Goal: Task Accomplishment & Management: Manage account settings

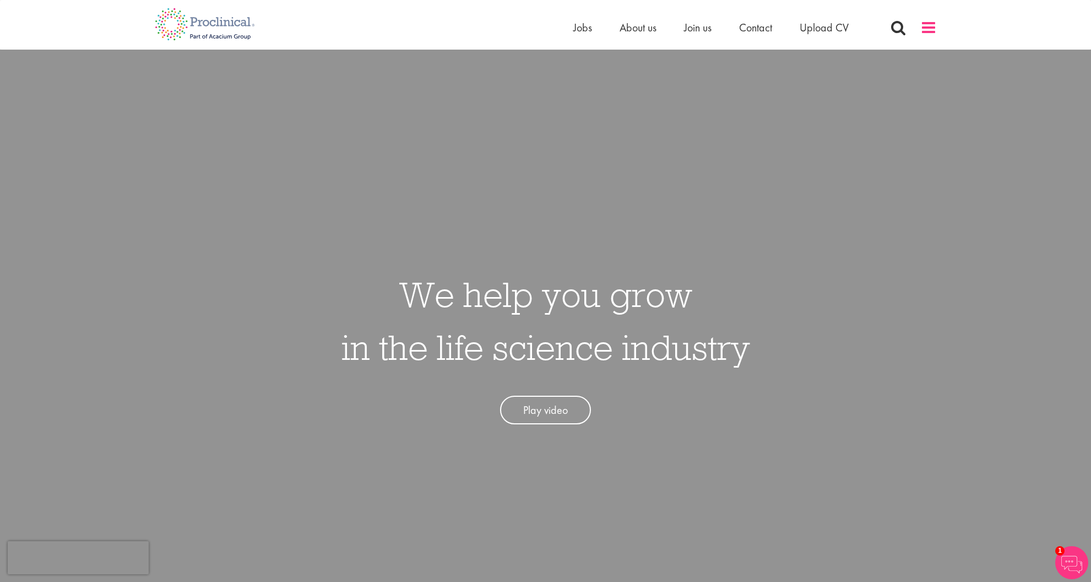
click at [926, 30] on span at bounding box center [929, 27] width 17 height 17
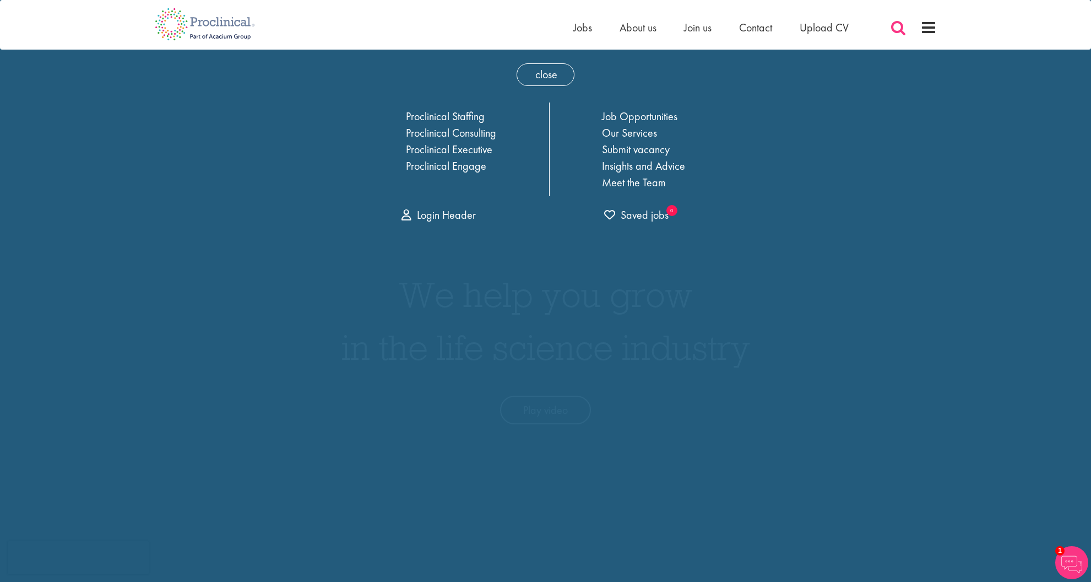
click at [898, 28] on span at bounding box center [898, 27] width 17 height 17
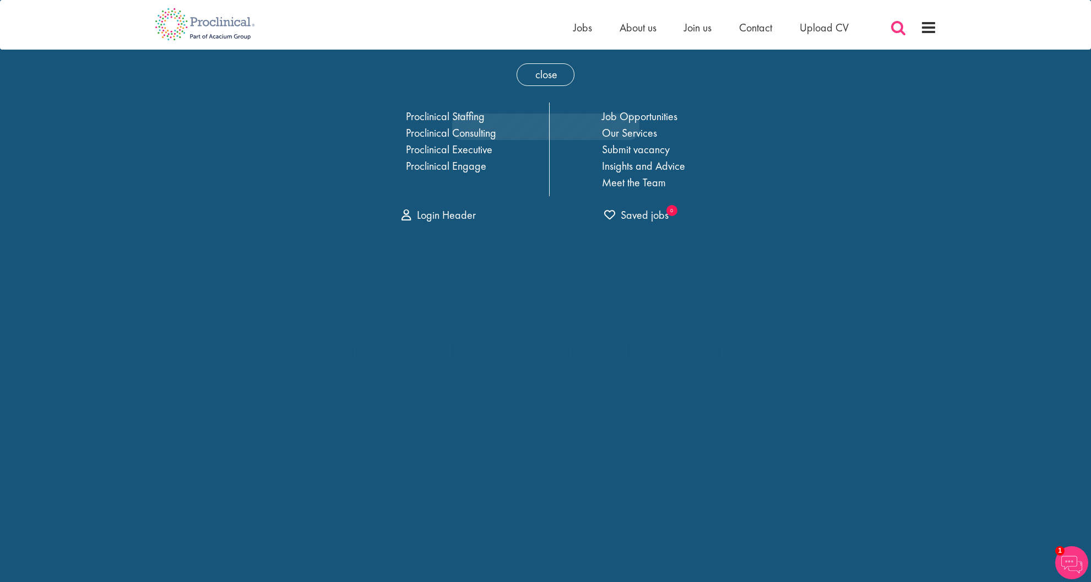
click at [898, 28] on span at bounding box center [898, 27] width 17 height 17
click at [932, 31] on span at bounding box center [929, 27] width 17 height 17
click at [897, 31] on span at bounding box center [898, 27] width 17 height 17
click at [515, 75] on div "close Home Jobs About us Join us Contact Upload CV Proclinical Staffing Proclin…" at bounding box center [546, 140] width 408 height 181
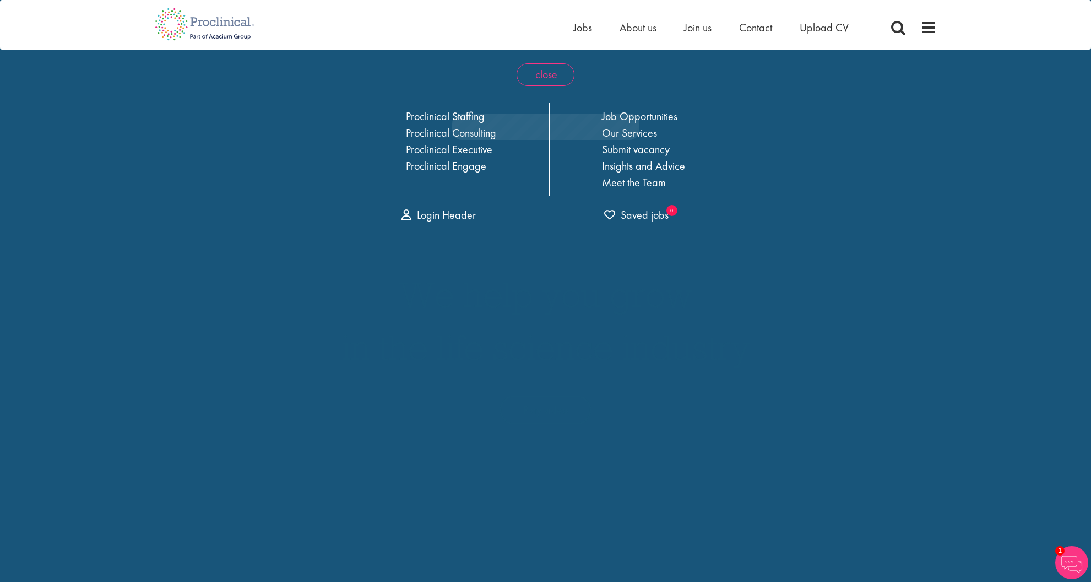
click at [544, 73] on span "close" at bounding box center [546, 74] width 58 height 23
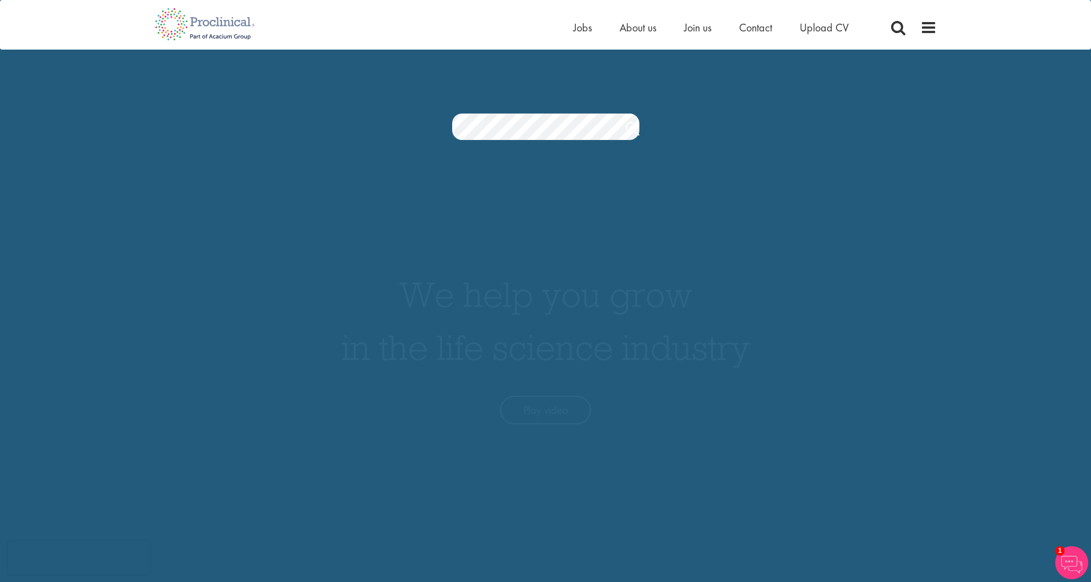
click at [748, 112] on div "Jobs Search" at bounding box center [545, 98] width 1091 height 84
click at [891, 28] on span at bounding box center [898, 27] width 17 height 17
drag, startPoint x: 740, startPoint y: 139, endPoint x: 626, endPoint y: 132, distance: 113.7
click at [739, 139] on section "Jobs Search" at bounding box center [545, 126] width 1091 height 26
click at [900, 98] on div "Jobs Search" at bounding box center [545, 98] width 1091 height 84
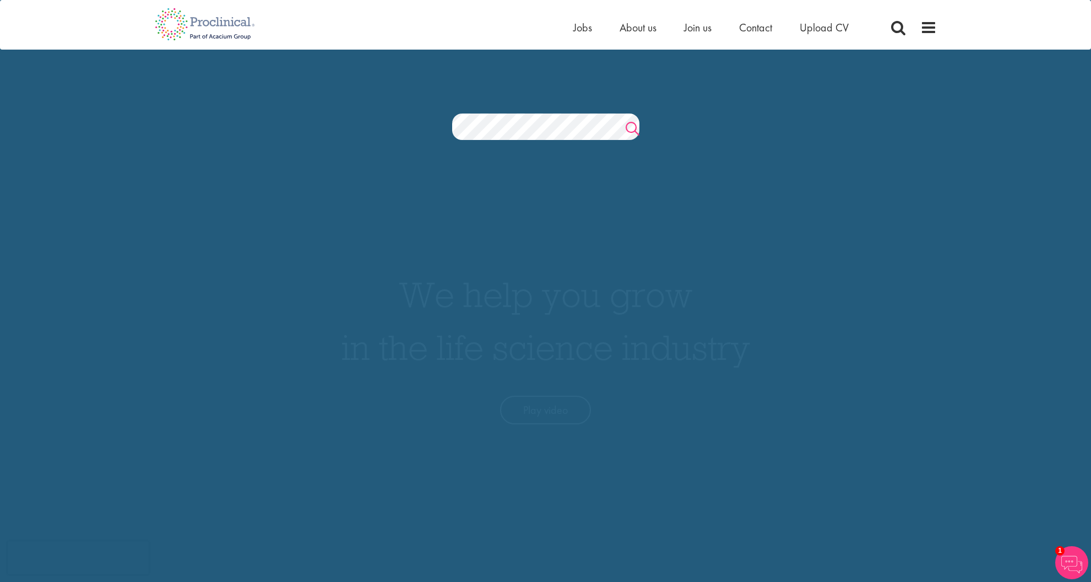
click at [629, 126] on link "Search" at bounding box center [633, 130] width 14 height 22
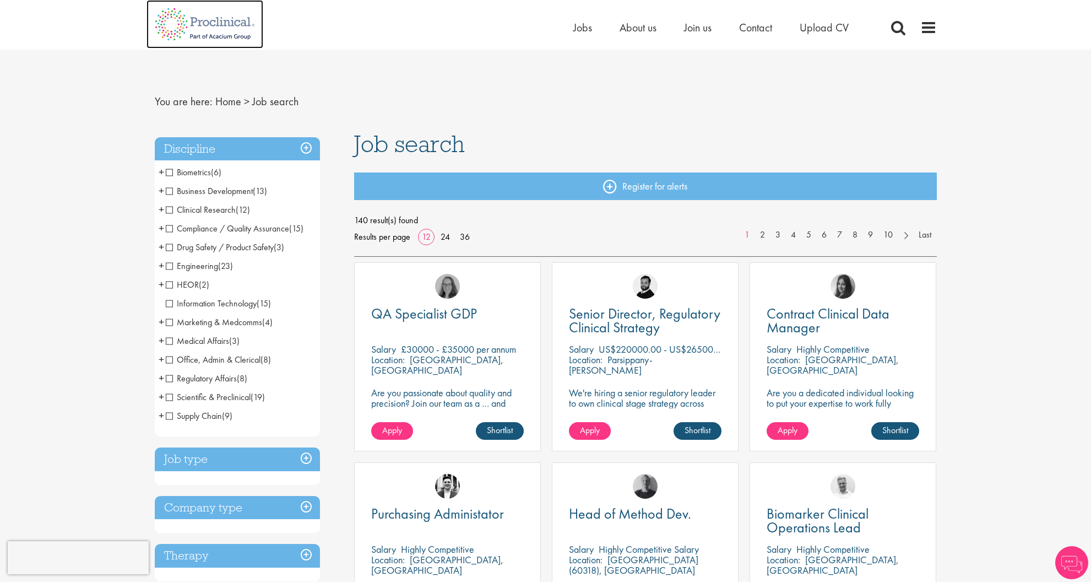
click at [182, 22] on img at bounding box center [205, 24] width 117 height 48
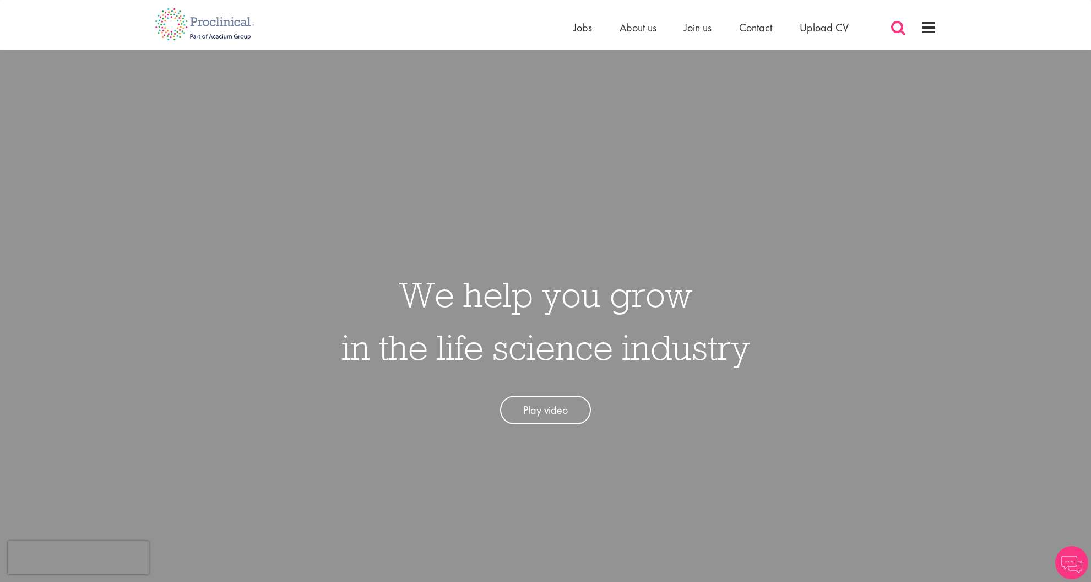
click at [901, 29] on span at bounding box center [898, 27] width 17 height 17
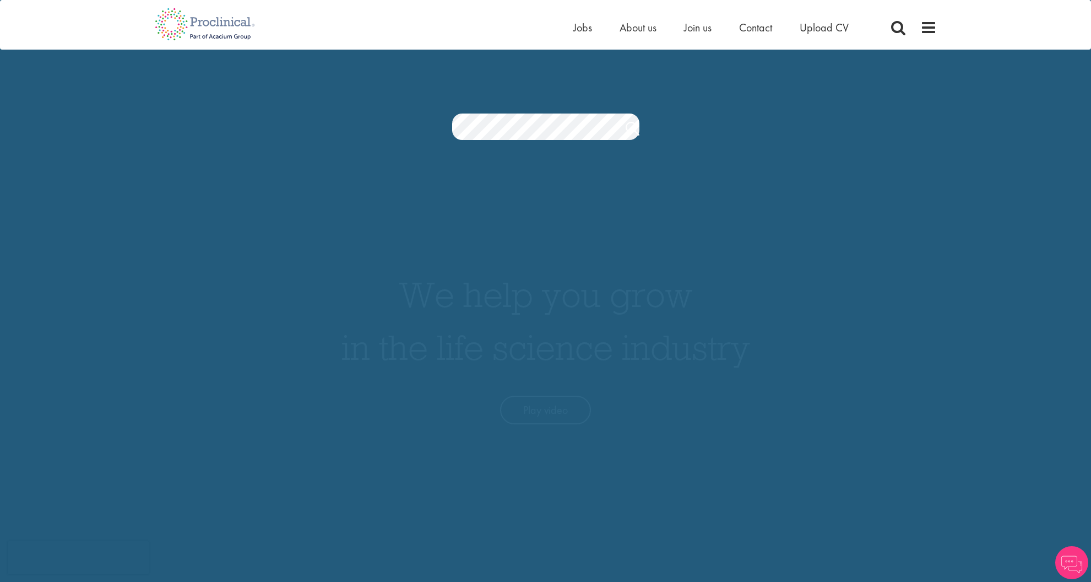
drag, startPoint x: 800, startPoint y: 131, endPoint x: 753, endPoint y: 135, distance: 47.6
click at [793, 132] on section "Jobs Search" at bounding box center [545, 126] width 1091 height 26
click at [907, 29] on div "Home Jobs About us Join us Contact Upload CV" at bounding box center [755, 30] width 364 height 22
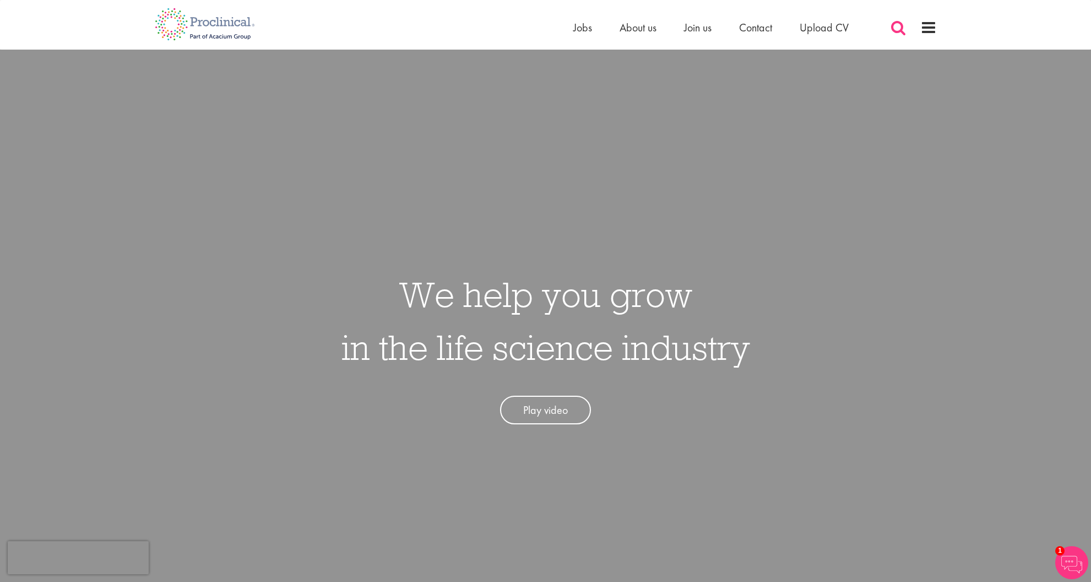
click at [902, 28] on span at bounding box center [898, 27] width 17 height 17
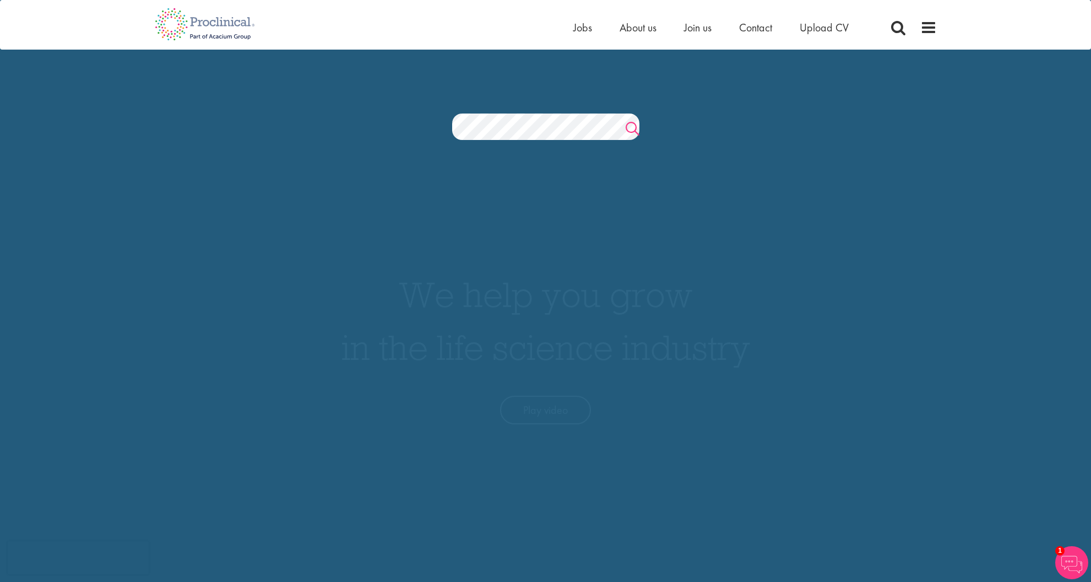
click at [632, 128] on link "Search" at bounding box center [633, 130] width 14 height 22
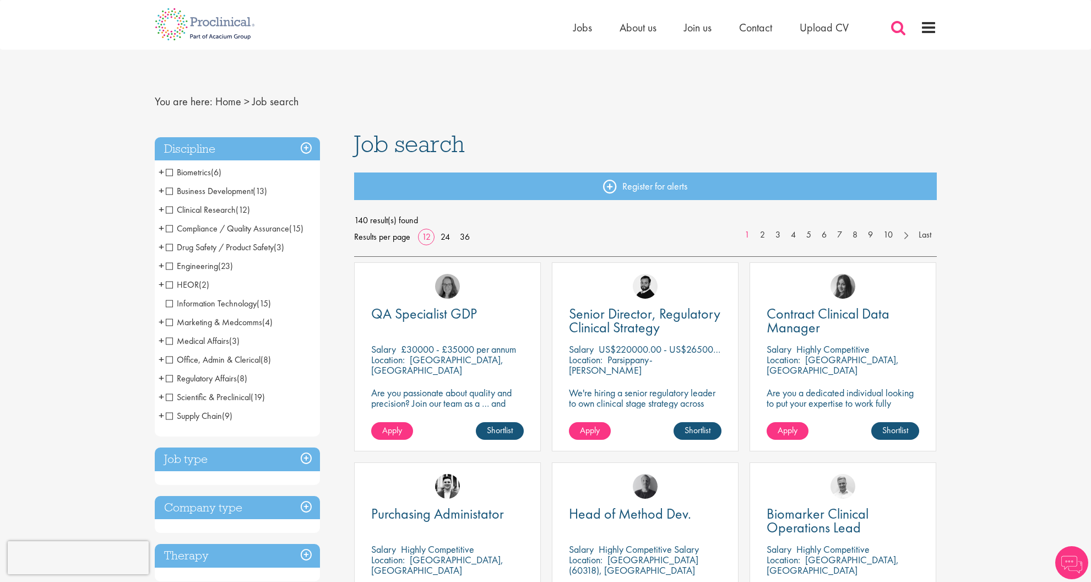
click at [895, 26] on span at bounding box center [898, 27] width 17 height 17
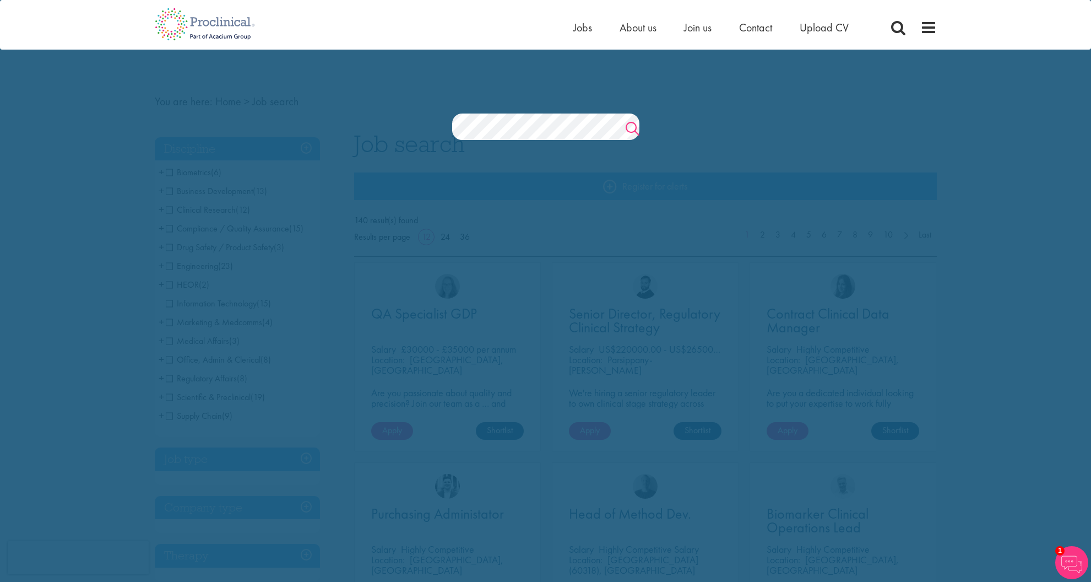
click at [635, 122] on link "Search" at bounding box center [633, 130] width 14 height 22
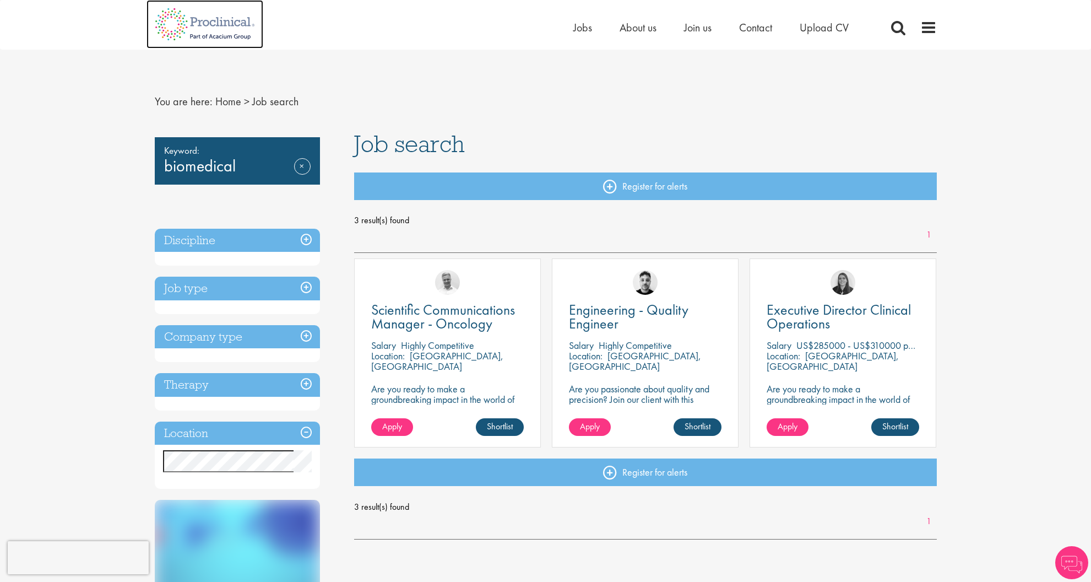
click at [212, 36] on img at bounding box center [205, 24] width 117 height 48
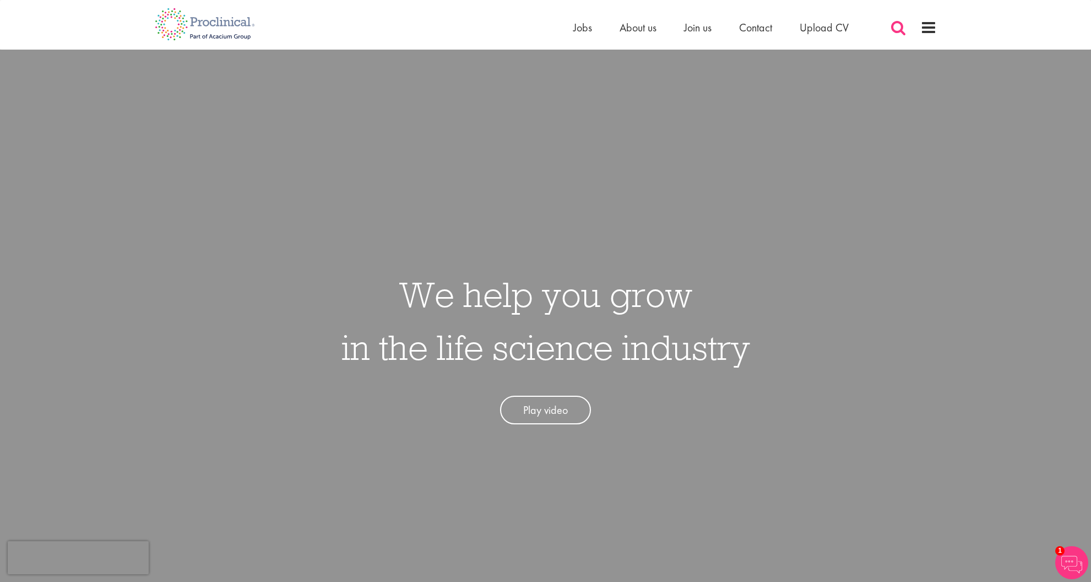
click at [906, 30] on span at bounding box center [898, 27] width 17 height 17
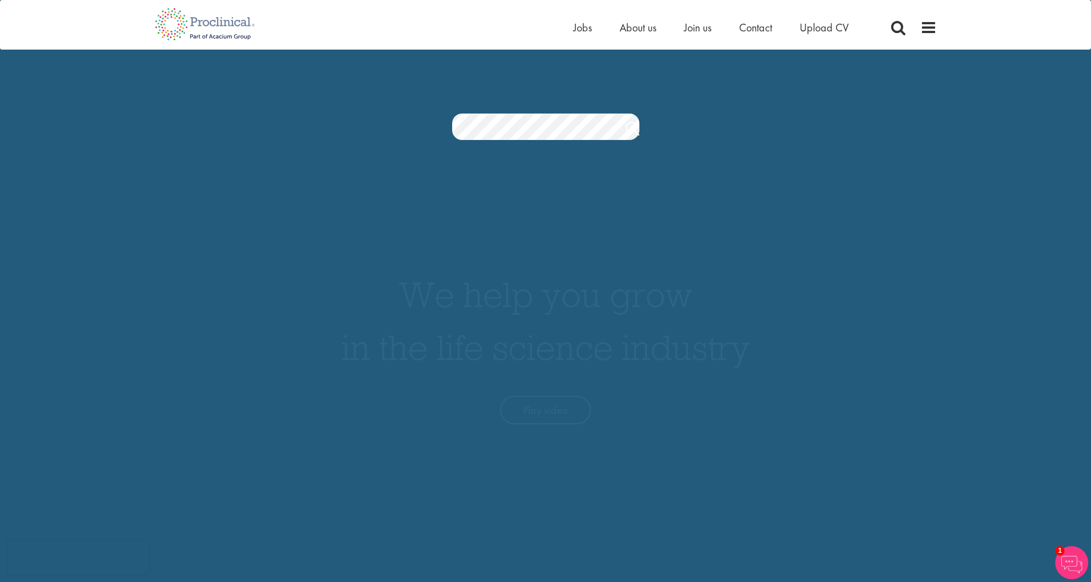
click at [781, 81] on div "Jobs Search" at bounding box center [545, 98] width 1091 height 84
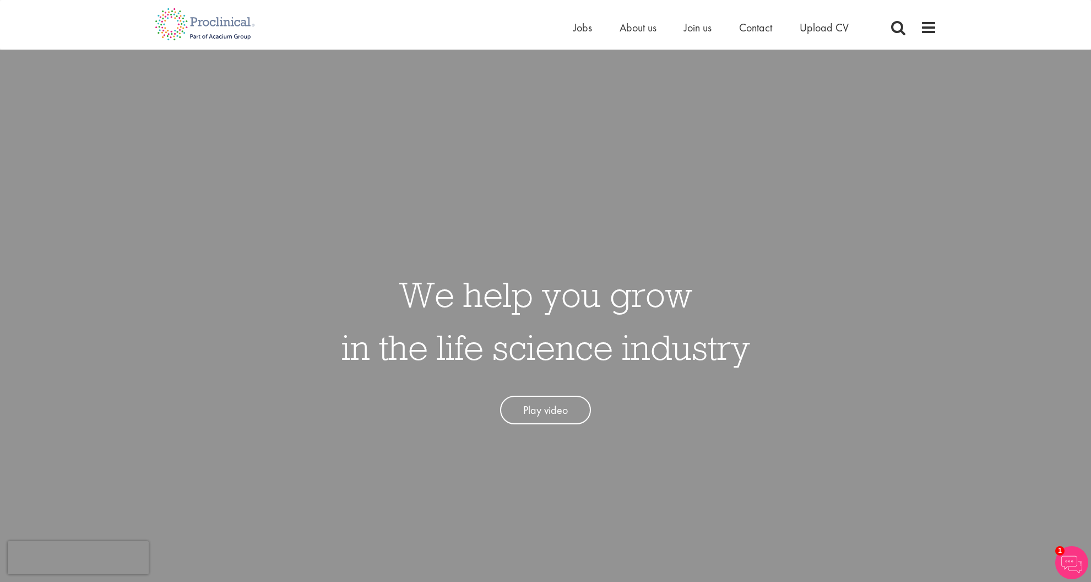
click at [934, 218] on div "We help you grow in the life science industry Play video" at bounding box center [546, 341] width 1108 height 582
click at [561, 221] on div "We help you grow in the life science industry Play video" at bounding box center [546, 341] width 1108 height 582
click at [349, 303] on h1 "We help you grow in the life science industry" at bounding box center [546, 321] width 409 height 106
drag, startPoint x: 796, startPoint y: 374, endPoint x: 772, endPoint y: 348, distance: 35.1
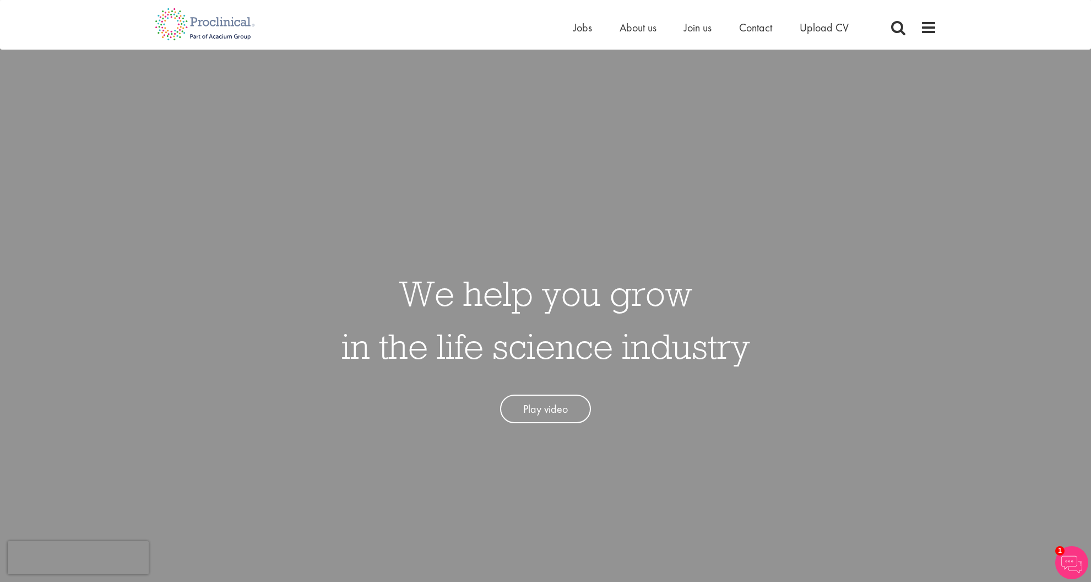
click at [772, 348] on div "We help you grow in the life science industry Play video" at bounding box center [546, 339] width 1108 height 582
drag, startPoint x: 403, startPoint y: 289, endPoint x: 760, endPoint y: 336, distance: 359.5
click at [760, 336] on div "We help you grow in the life science industry Play video" at bounding box center [546, 339] width 1108 height 582
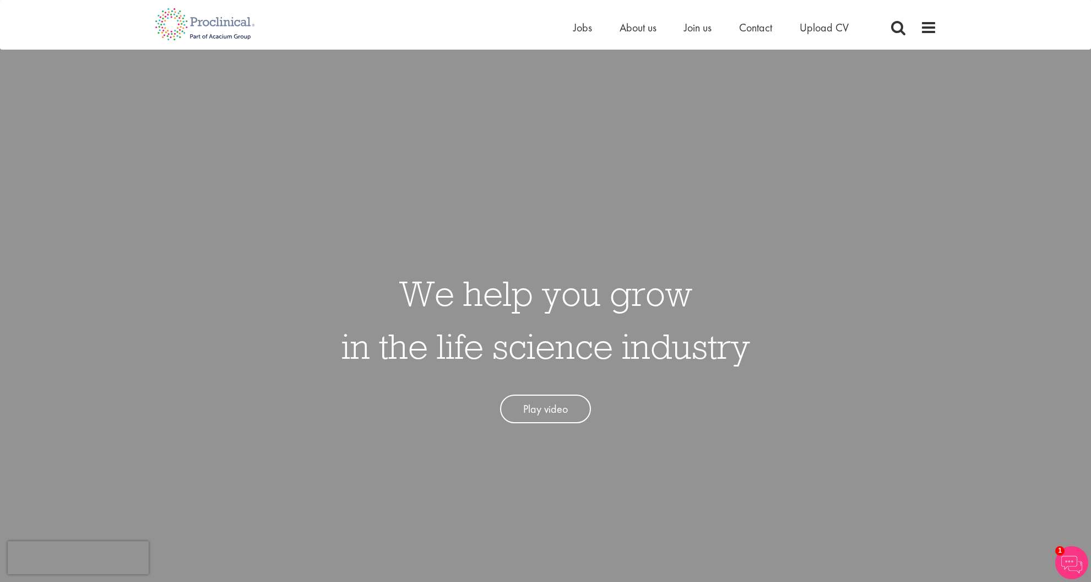
click at [796, 320] on div "We help you grow in the life science industry Play video" at bounding box center [546, 339] width 1108 height 582
click at [642, 30] on span "About us" at bounding box center [638, 27] width 37 height 14
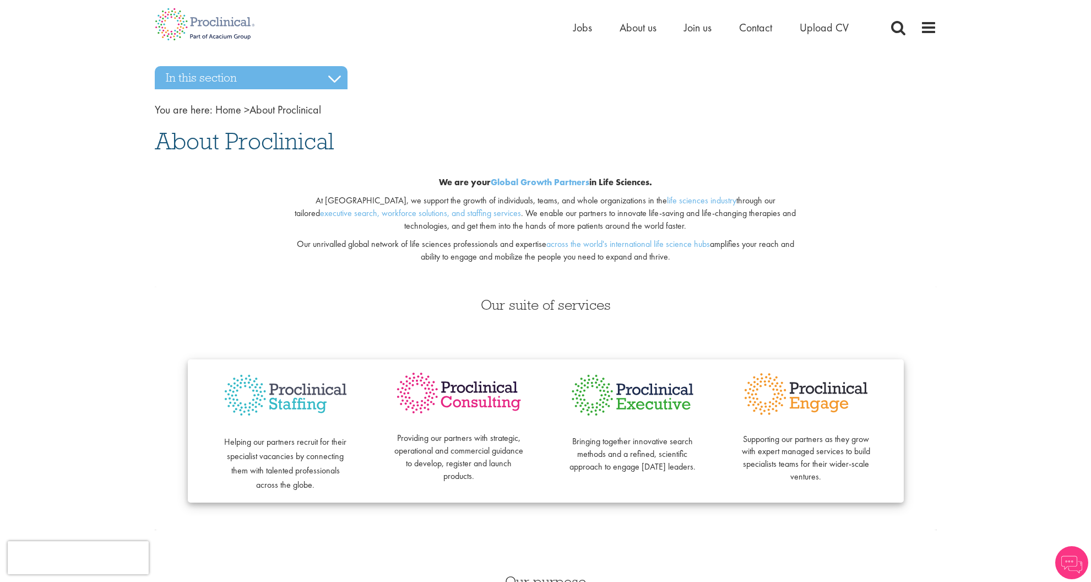
drag, startPoint x: 397, startPoint y: 172, endPoint x: 690, endPoint y: 257, distance: 305.0
click at [690, 257] on div "We are your Global Growth Partners in Life Sciences. At [GEOGRAPHIC_DATA], we s…" at bounding box center [545, 223] width 533 height 128
click at [690, 257] on p "Our unrivalled global network of life sciences professionals and expertise acro…" at bounding box center [546, 250] width 516 height 25
click at [225, 11] on img at bounding box center [205, 24] width 117 height 48
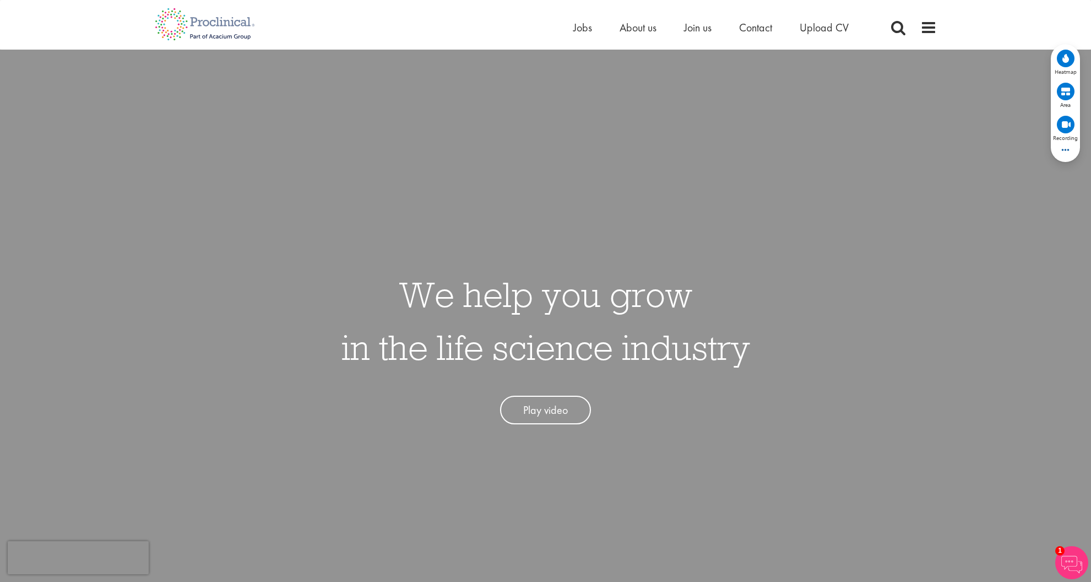
click at [353, 320] on h1 "We help you grow in the life science industry" at bounding box center [546, 321] width 409 height 106
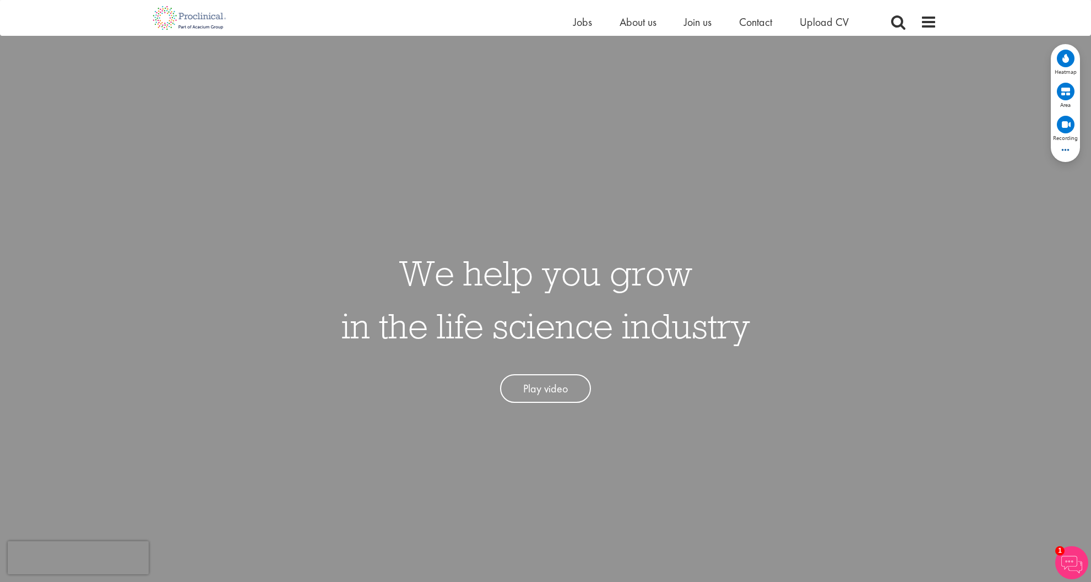
scroll to position [10, 0]
click at [1061, 57] on circle at bounding box center [1066, 59] width 18 height 18
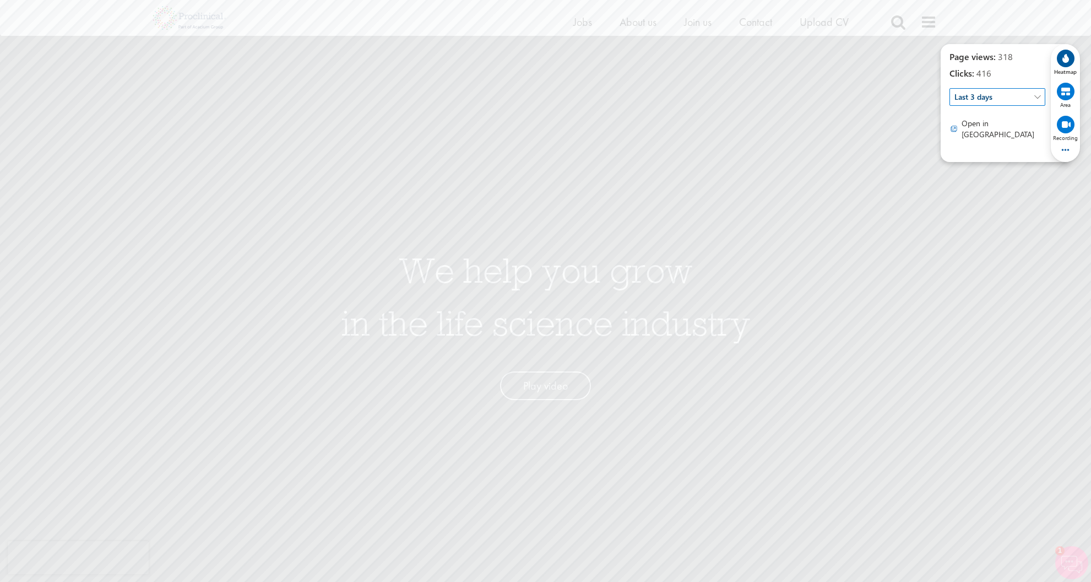
drag, startPoint x: 659, startPoint y: 270, endPoint x: 657, endPoint y: 263, distance: 8.0
click at [659, 270] on h1 "We help you grow in the life science industry" at bounding box center [546, 296] width 409 height 106
click at [259, 295] on div "We help you grow in the life science industry Play video" at bounding box center [546, 319] width 1108 height 582
click at [1001, 109] on div "Page views: 318 Clicks: 416 Last 3 days  Open in Clarity" at bounding box center [998, 103] width 96 height 105
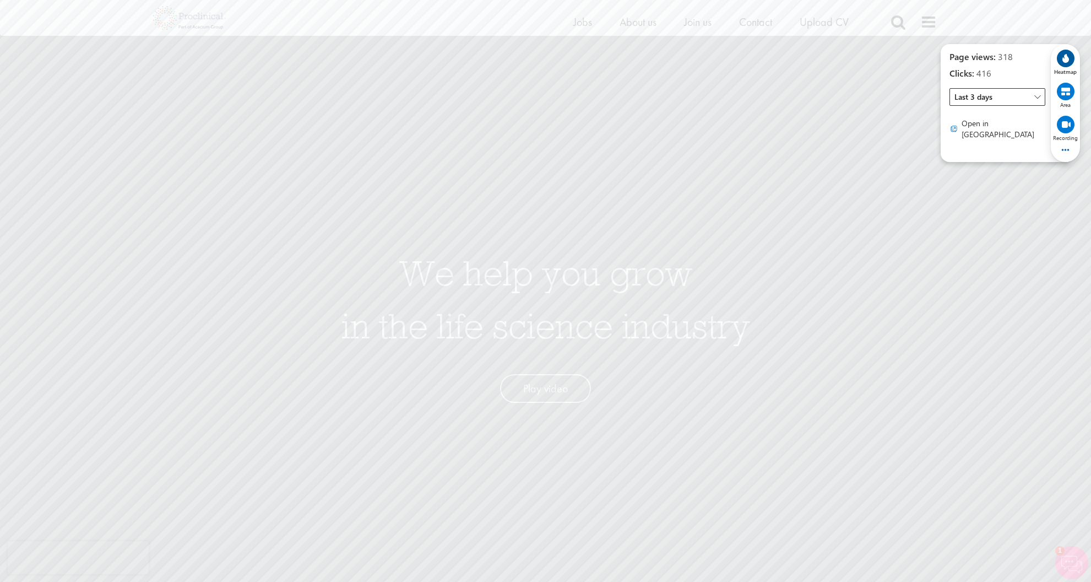
click at [1004, 93] on span "Last 3 days" at bounding box center [998, 97] width 96 height 18
click at [999, 167] on span "Last 30 days" at bounding box center [998, 175] width 86 height 19
click at [652, 226] on div "We help you grow in the life science industry Play video" at bounding box center [546, 319] width 1108 height 582
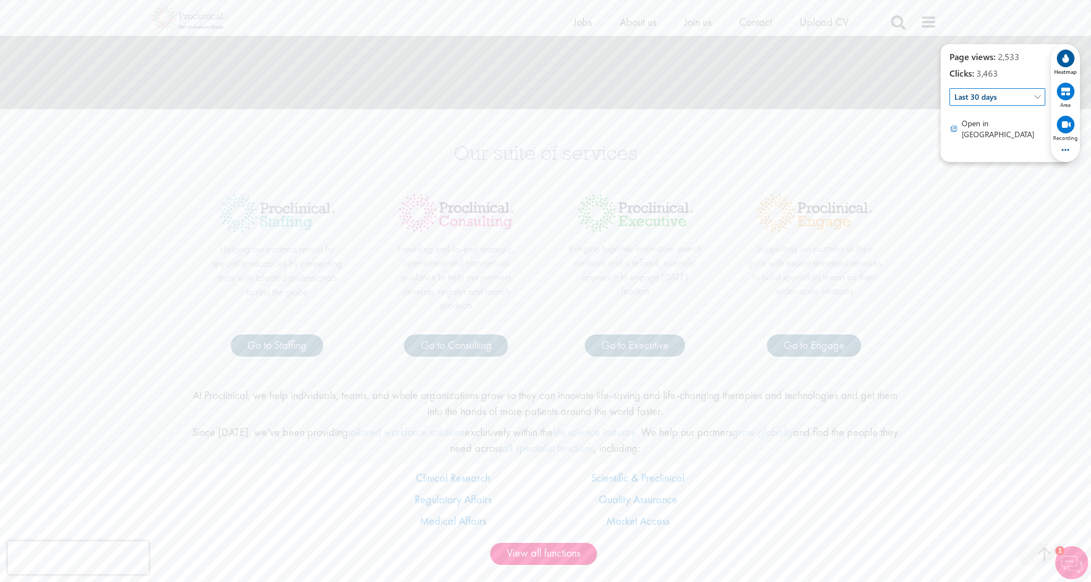
scroll to position [511, 0]
click at [895, 426] on p "Since 2005, we’ve been providing tailored workforce solutions exclusively withi…" at bounding box center [546, 437] width 722 height 31
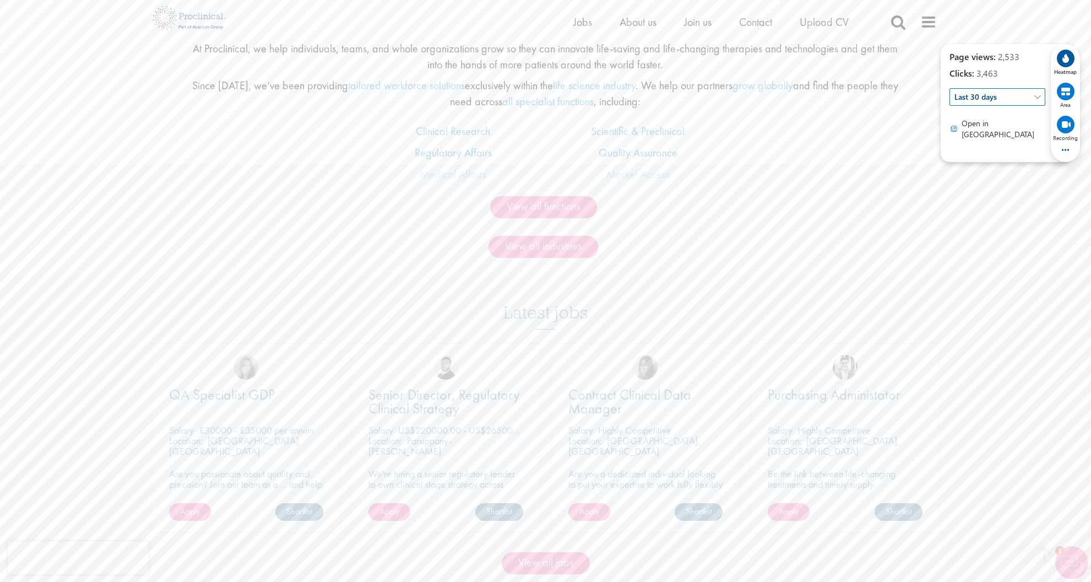
scroll to position [854, 0]
click at [205, 402] on span "QA Specialist GDP" at bounding box center [222, 395] width 106 height 19
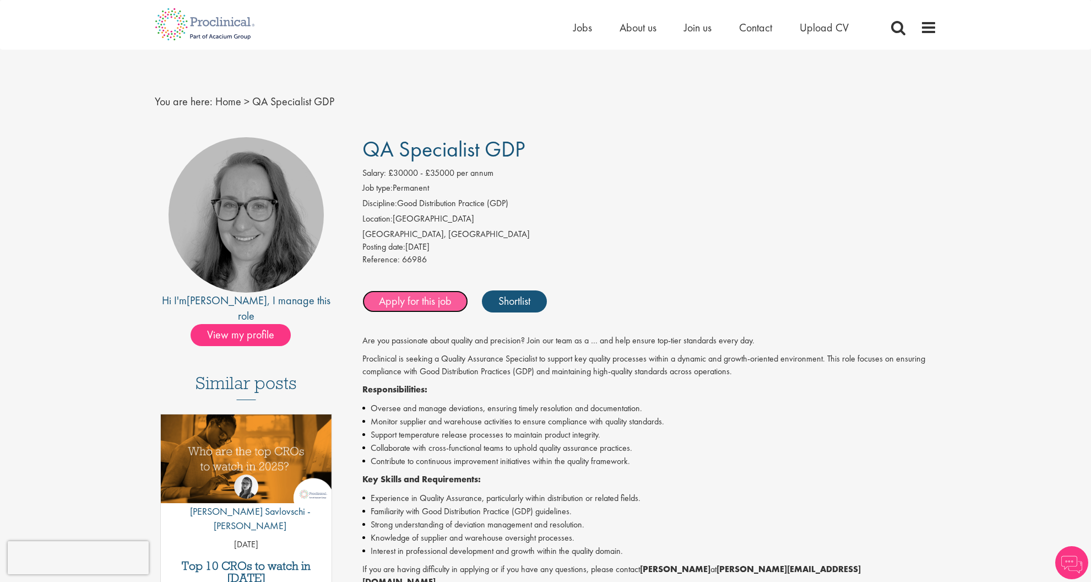
click at [420, 301] on link "Apply for this job" at bounding box center [415, 301] width 106 height 22
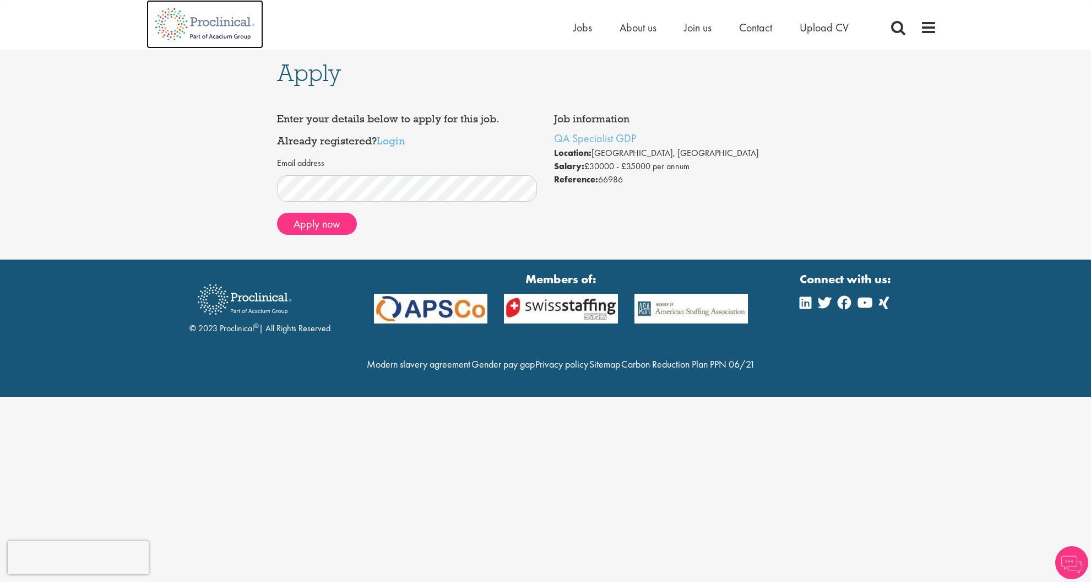
click at [214, 30] on img at bounding box center [205, 24] width 117 height 48
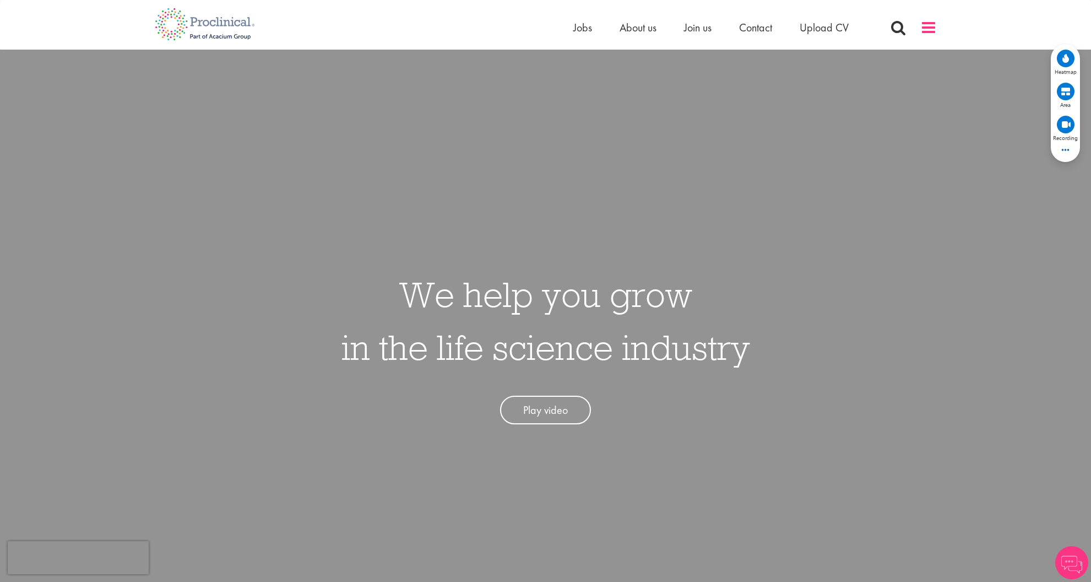
click at [935, 26] on span at bounding box center [929, 27] width 17 height 17
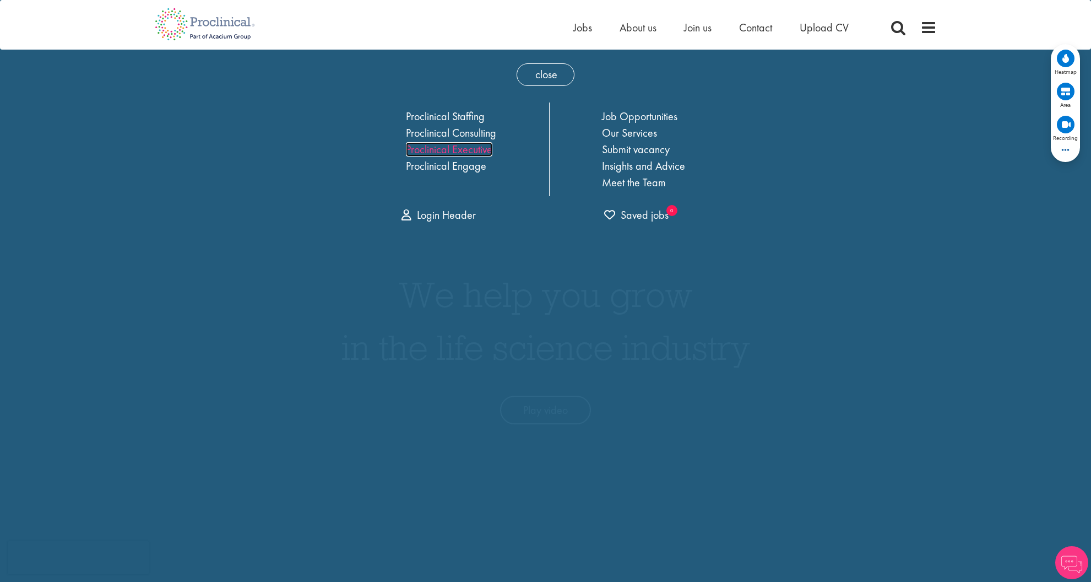
click at [454, 150] on link "Proclinical Executive" at bounding box center [449, 149] width 86 height 14
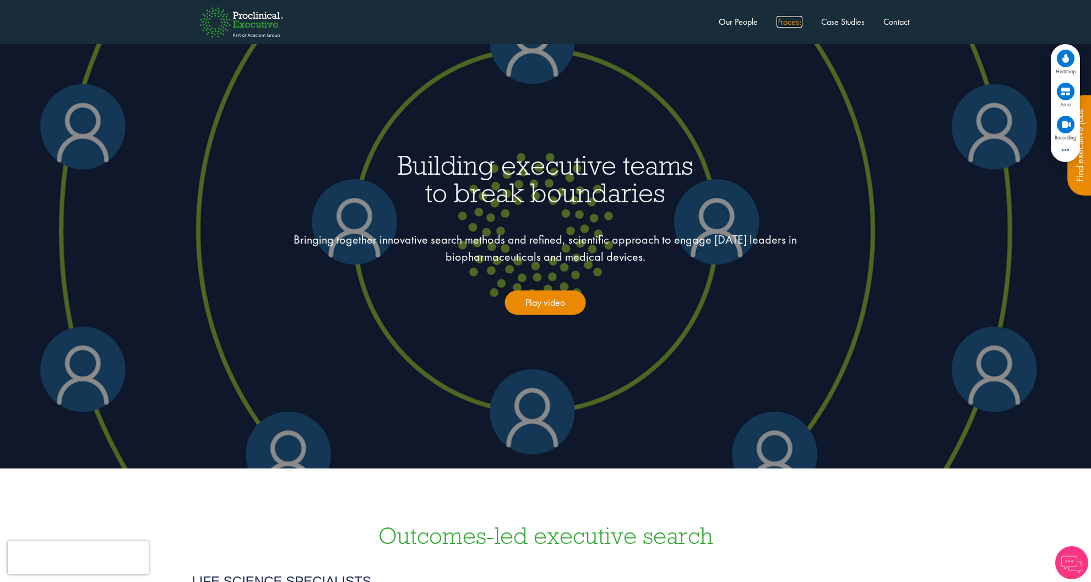
click at [795, 26] on link "Process" at bounding box center [790, 22] width 26 height 12
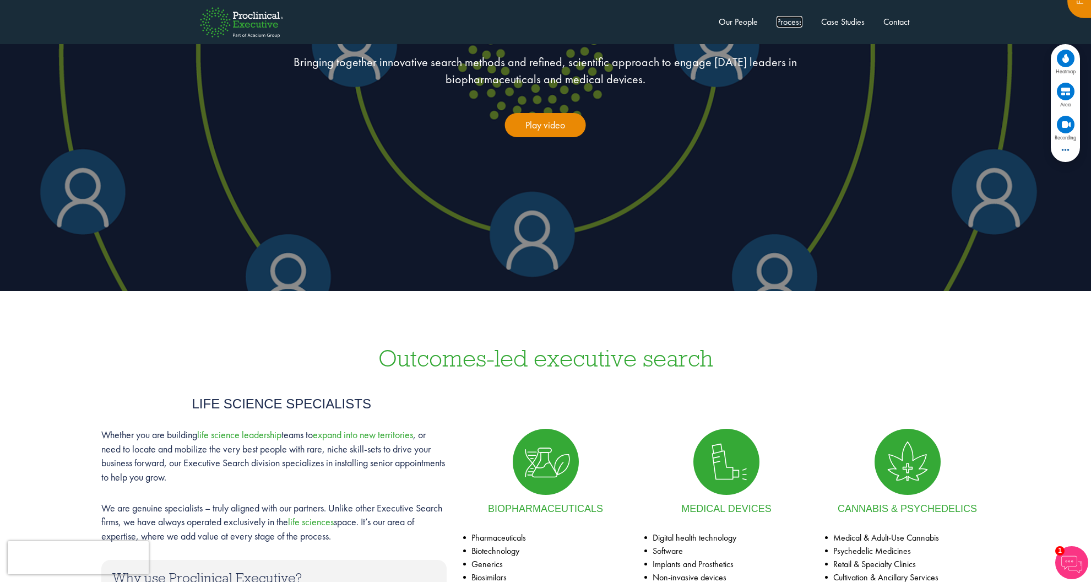
scroll to position [173, 0]
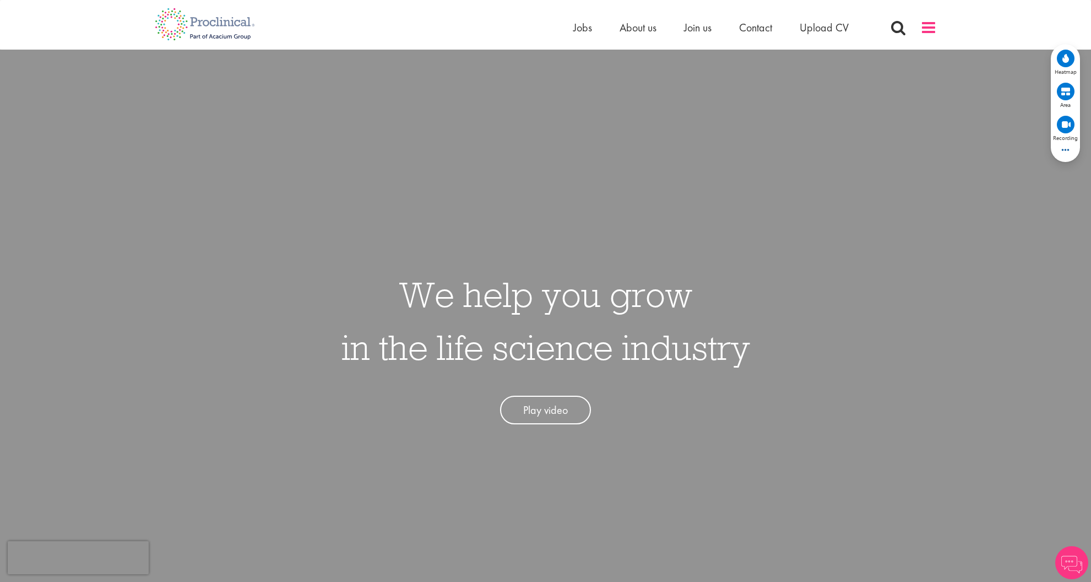
click at [927, 24] on span at bounding box center [929, 27] width 17 height 17
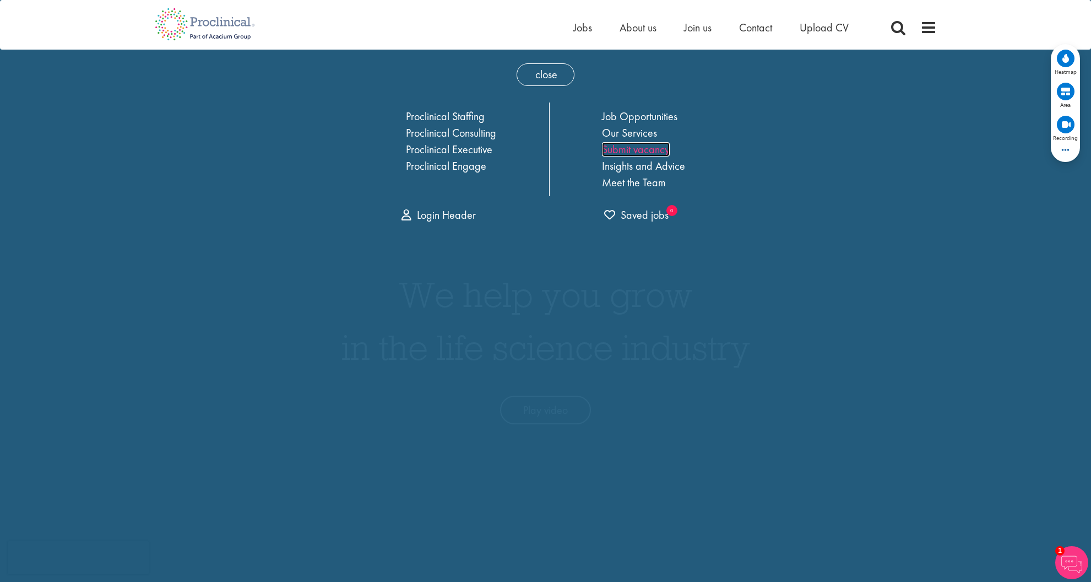
click at [642, 152] on link "Submit vacancy" at bounding box center [636, 149] width 68 height 14
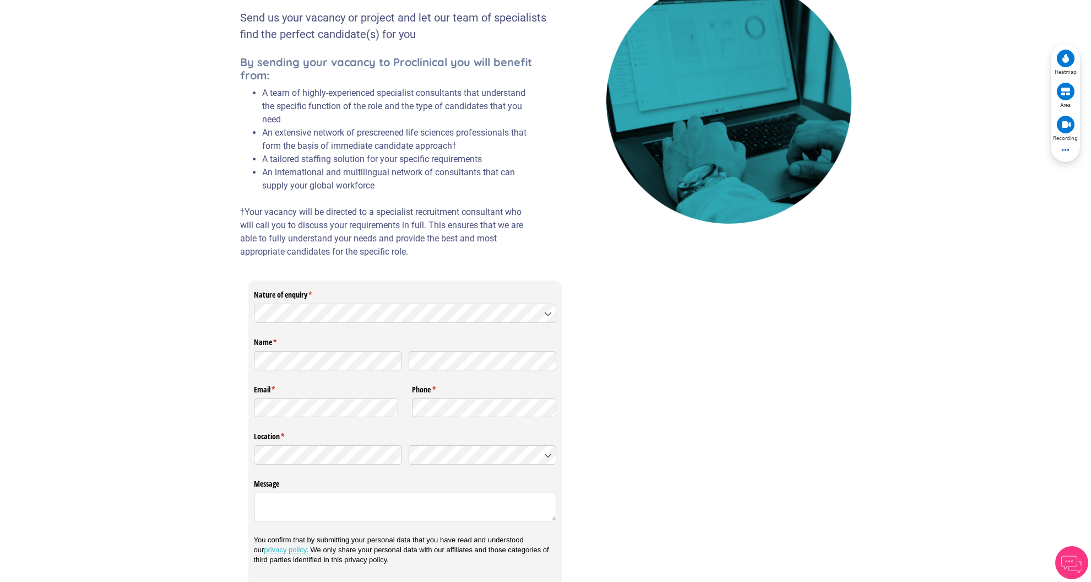
scroll to position [138, 0]
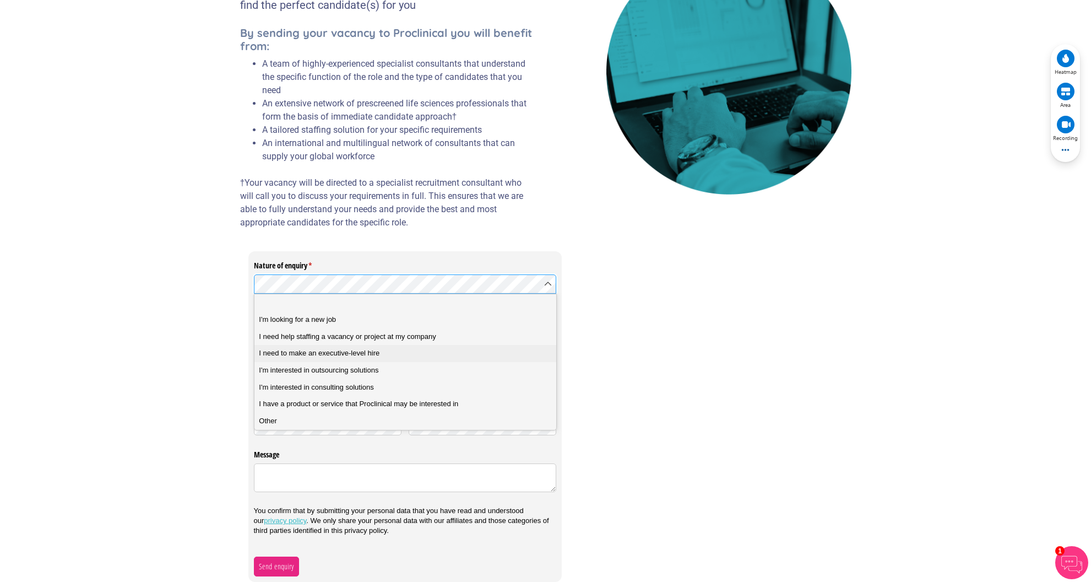
click at [423, 349] on div "I need to make an executive-level hire" at bounding box center [405, 353] width 293 height 10
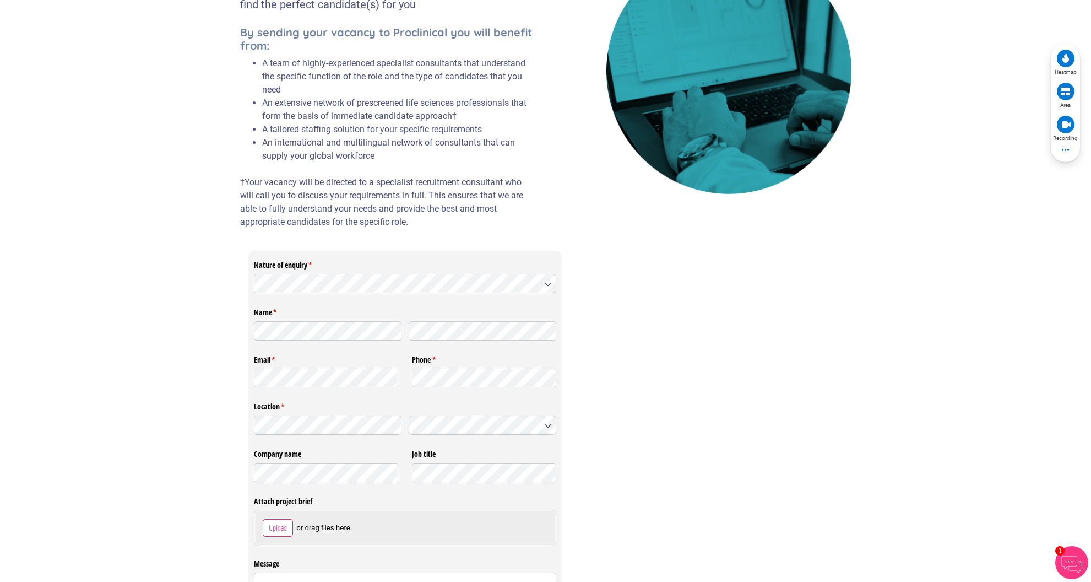
click at [631, 354] on div "Nature of enquiry * (required) Name * (required) Email * (required) Phone * (re…" at bounding box center [545, 471] width 611 height 440
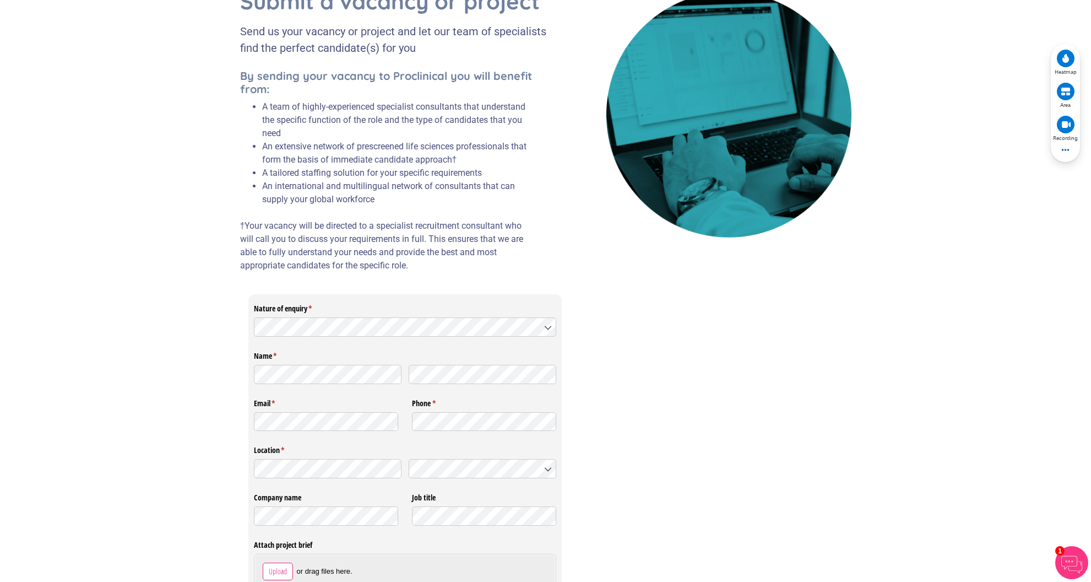
scroll to position [0, 0]
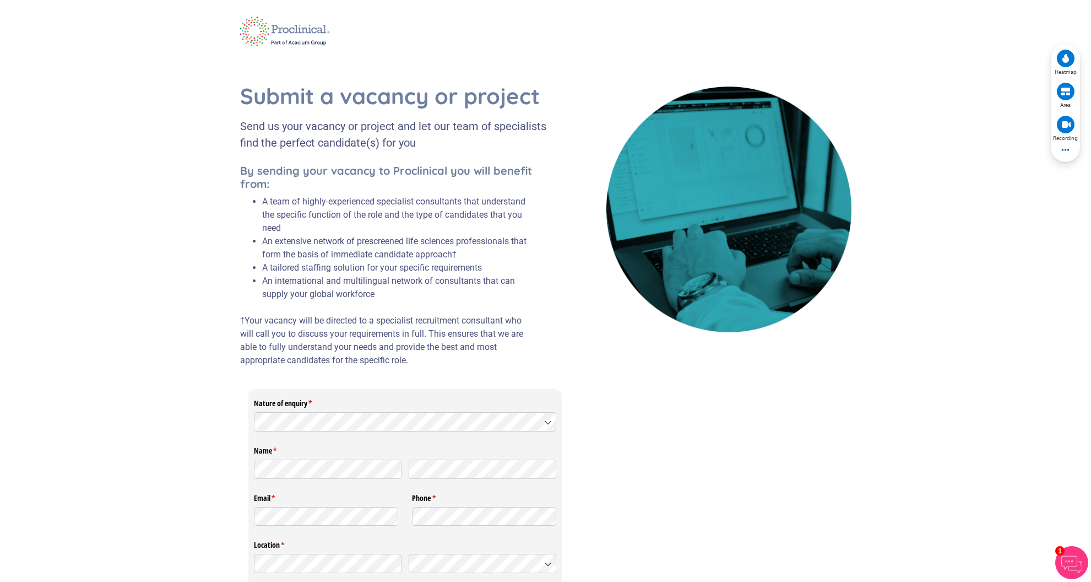
click at [280, 33] on img at bounding box center [285, 31] width 106 height 44
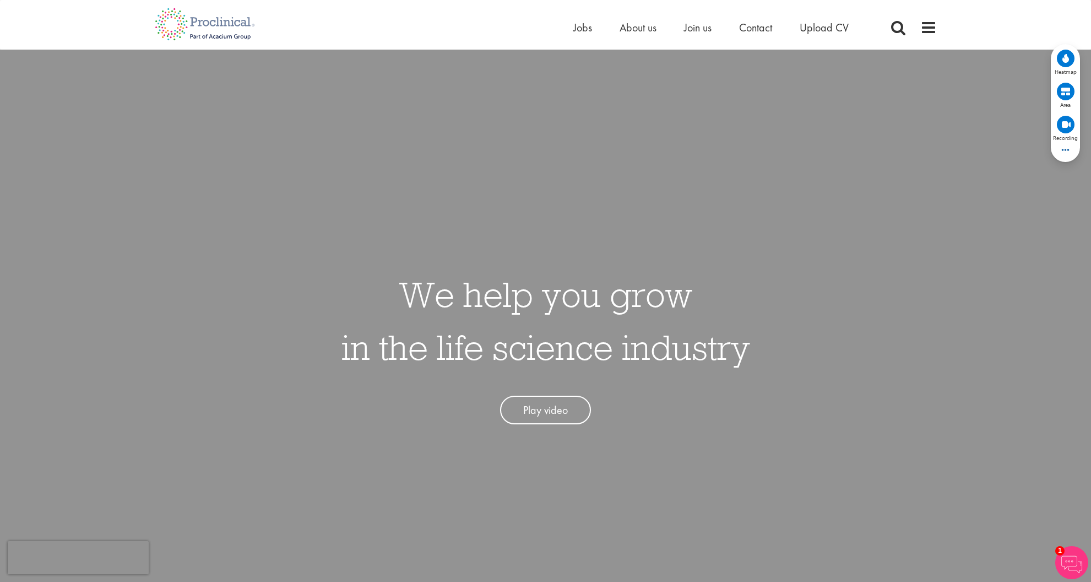
click at [620, 106] on div "We help you grow in the life science industry Play video" at bounding box center [546, 341] width 1108 height 582
click at [1067, 57] on icon at bounding box center [1066, 58] width 7 height 9
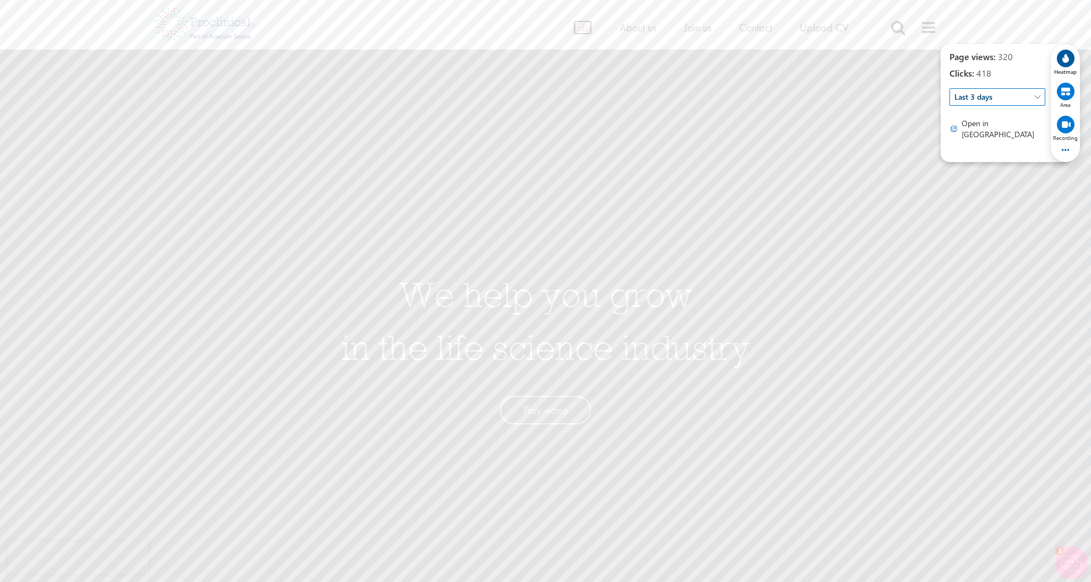
click at [575, 25] on span "Jobs" at bounding box center [582, 27] width 19 height 14
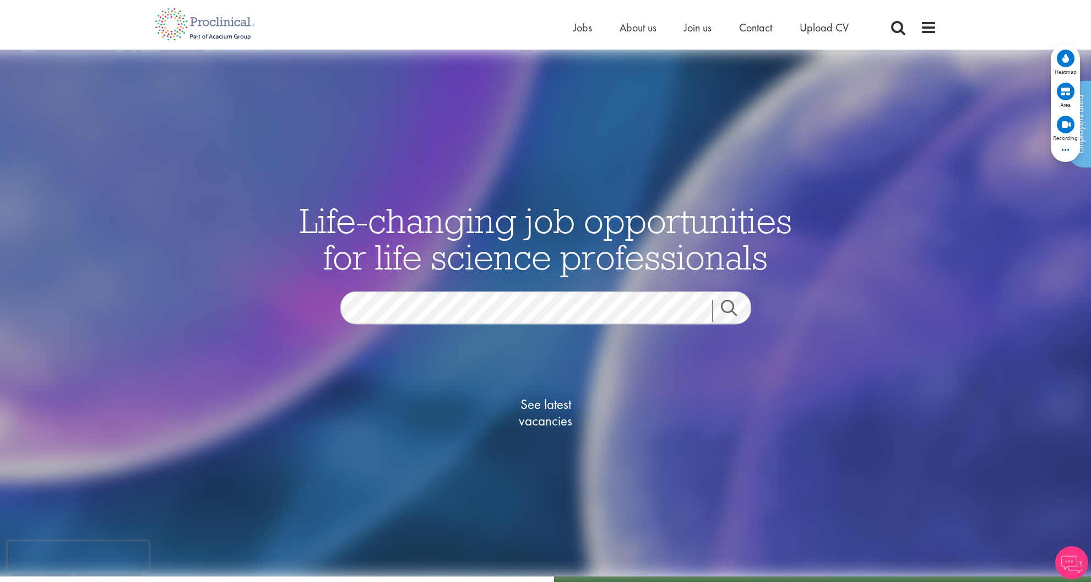
click at [1065, 63] on circle at bounding box center [1066, 59] width 18 height 18
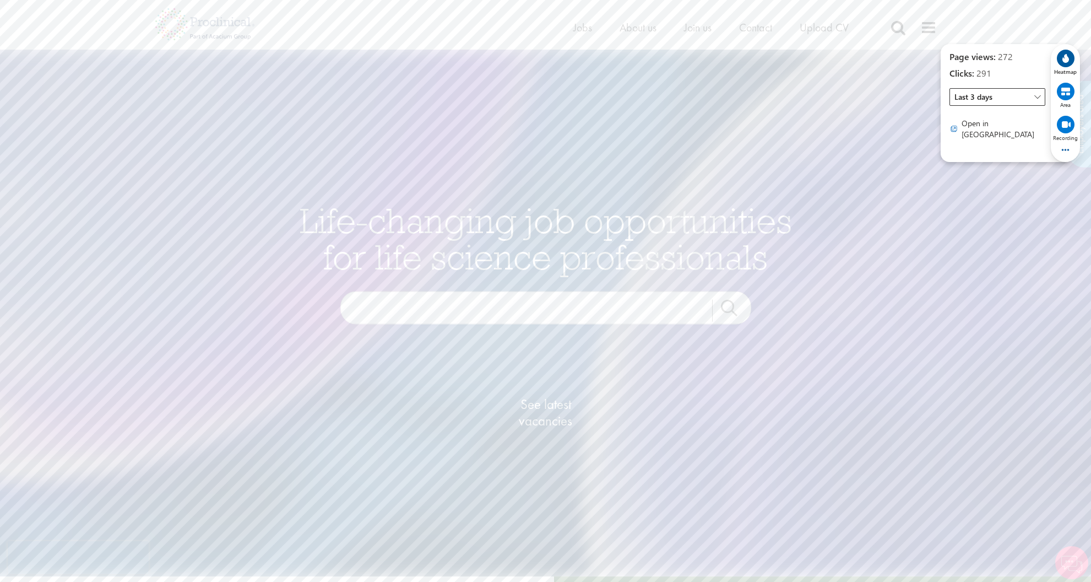
click at [987, 104] on span "Last 3 days" at bounding box center [998, 97] width 96 height 18
click at [976, 175] on span "Last 30 days" at bounding box center [976, 175] width 42 height 11
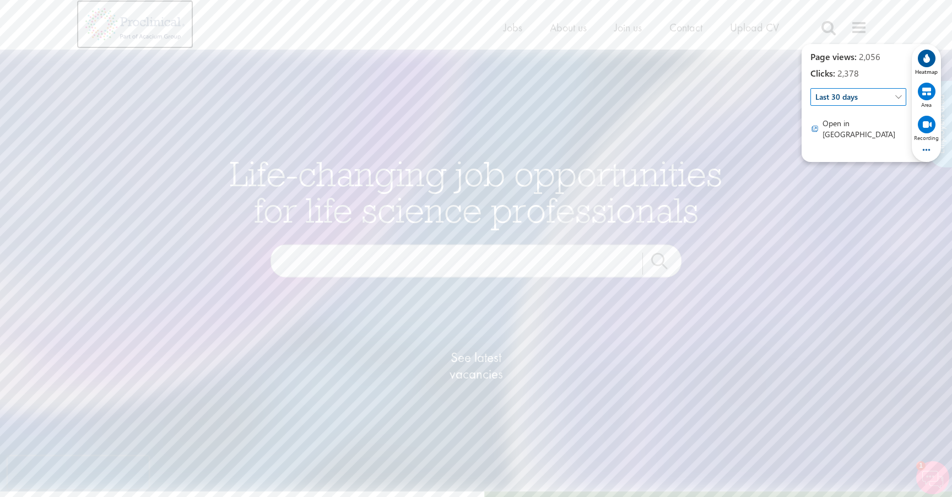
click at [156, 15] on img at bounding box center [135, 24] width 117 height 48
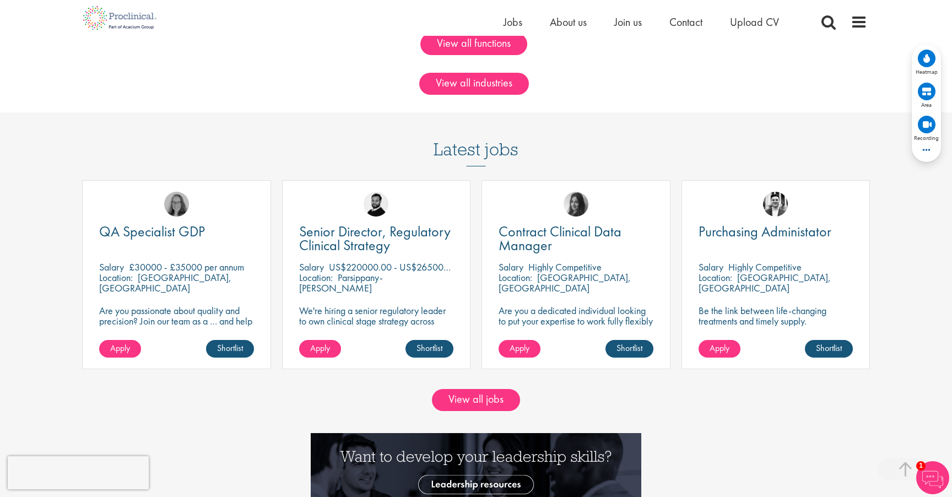
scroll to position [999, 0]
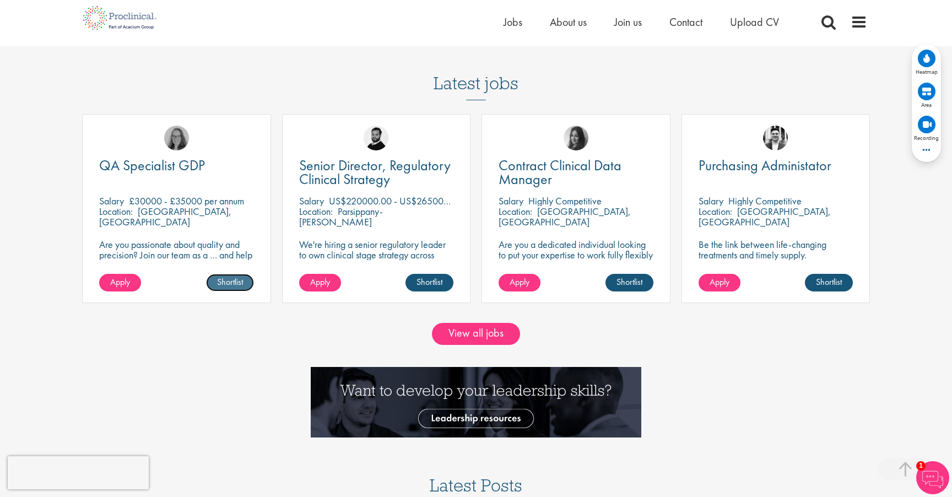
click at [240, 286] on link "Shortlist" at bounding box center [230, 283] width 48 height 18
click at [278, 332] on div "View all jobs" at bounding box center [476, 334] width 952 height 22
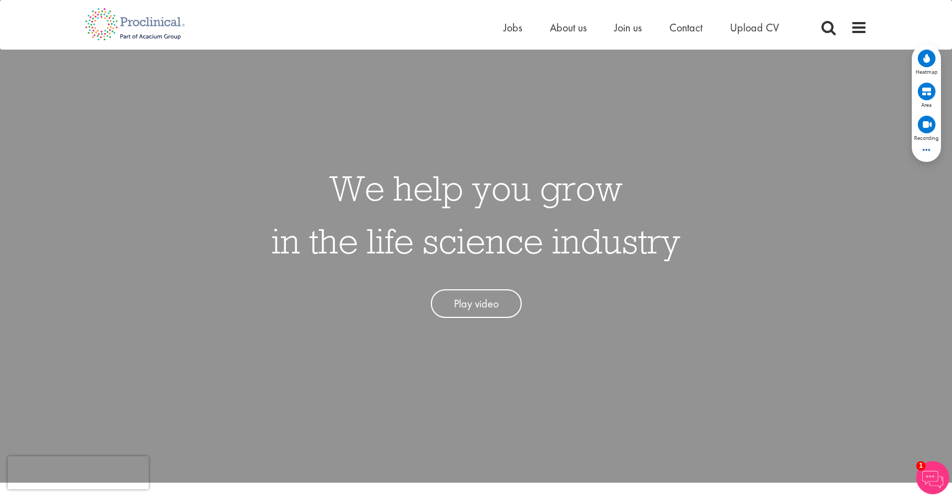
scroll to position [0, 0]
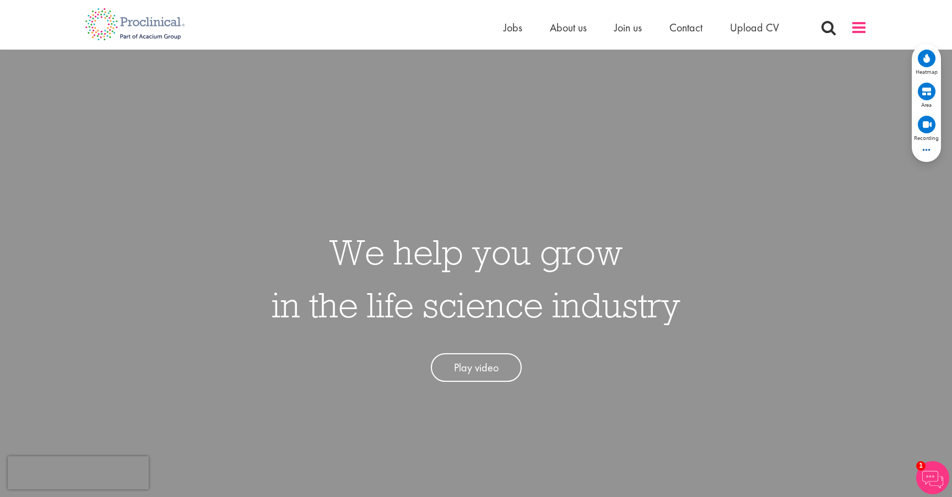
click at [857, 30] on span at bounding box center [859, 27] width 17 height 17
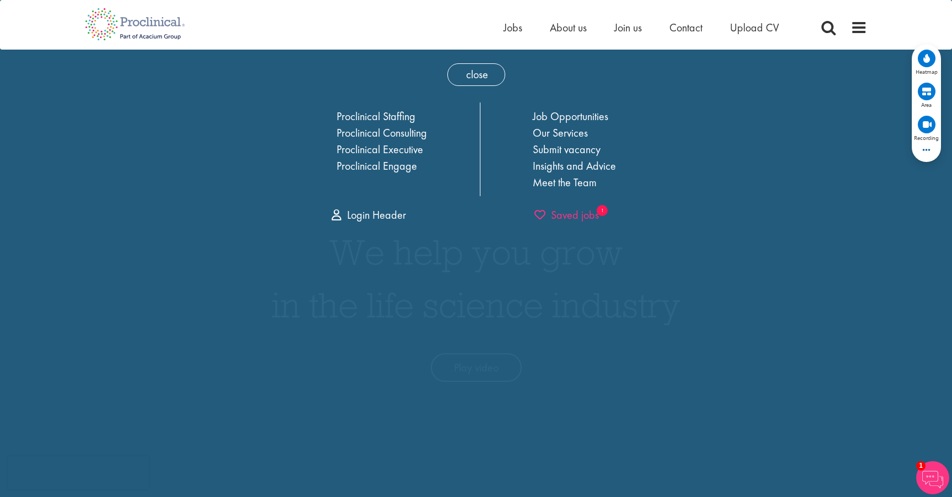
click at [565, 213] on span "Saved jobs" at bounding box center [566, 215] width 64 height 14
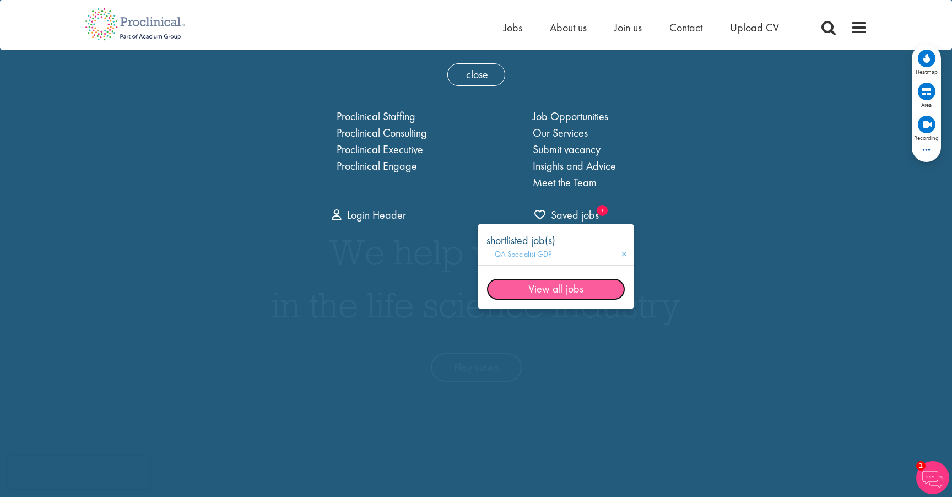
click at [544, 292] on link "View all jobs" at bounding box center [555, 289] width 139 height 22
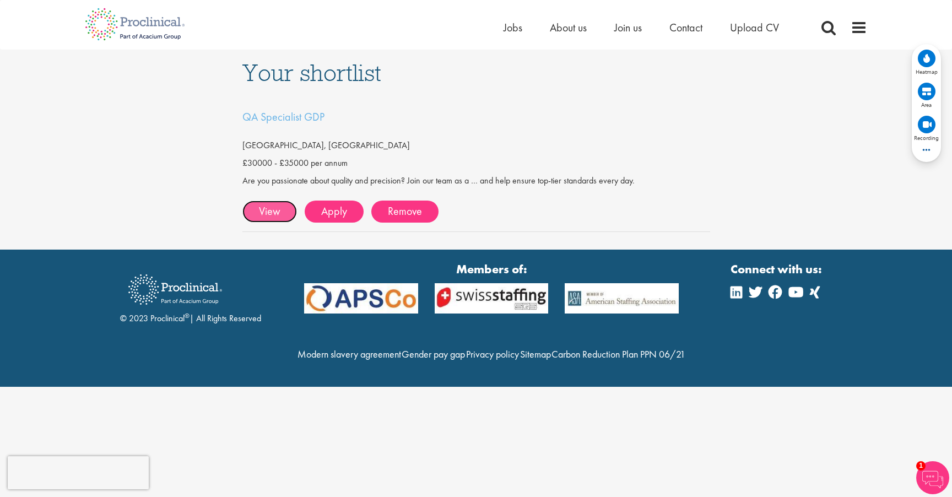
click at [275, 209] on link "View" at bounding box center [269, 212] width 55 height 22
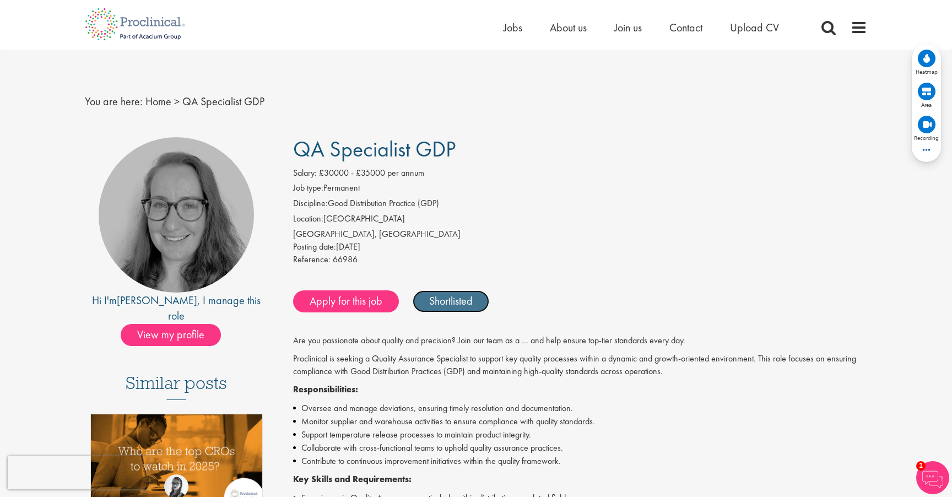
click at [457, 304] on link "Shortlisted" at bounding box center [451, 301] width 77 height 22
click at [179, 324] on span "View my profile" at bounding box center [171, 335] width 100 height 22
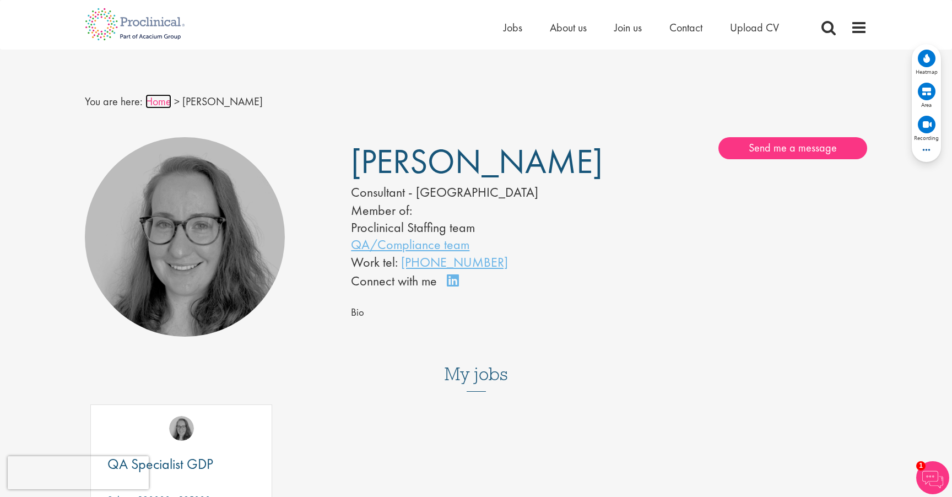
click at [165, 99] on link "Home" at bounding box center [158, 101] width 26 height 14
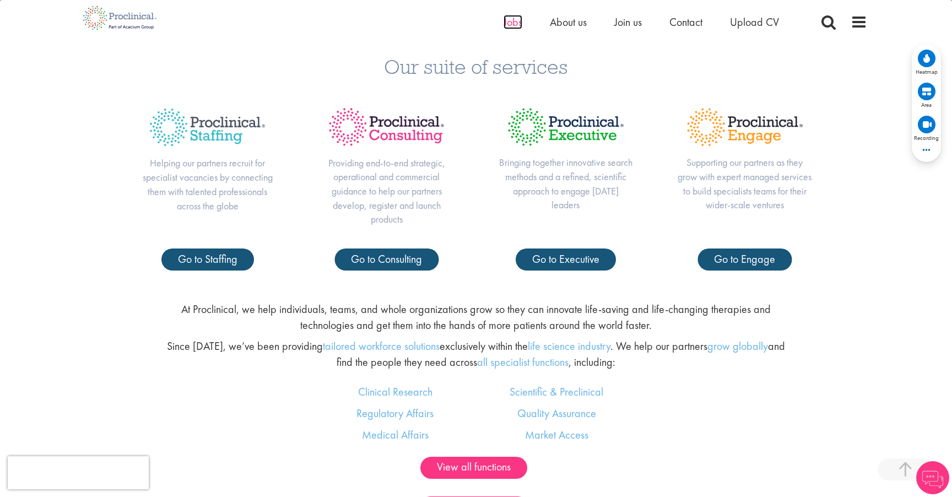
click at [517, 21] on span "Jobs" at bounding box center [513, 22] width 19 height 14
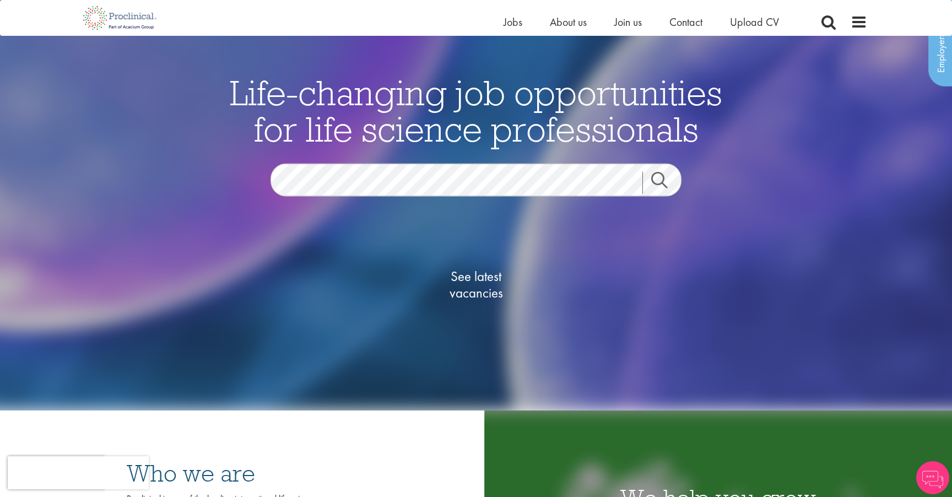
scroll to position [104, 0]
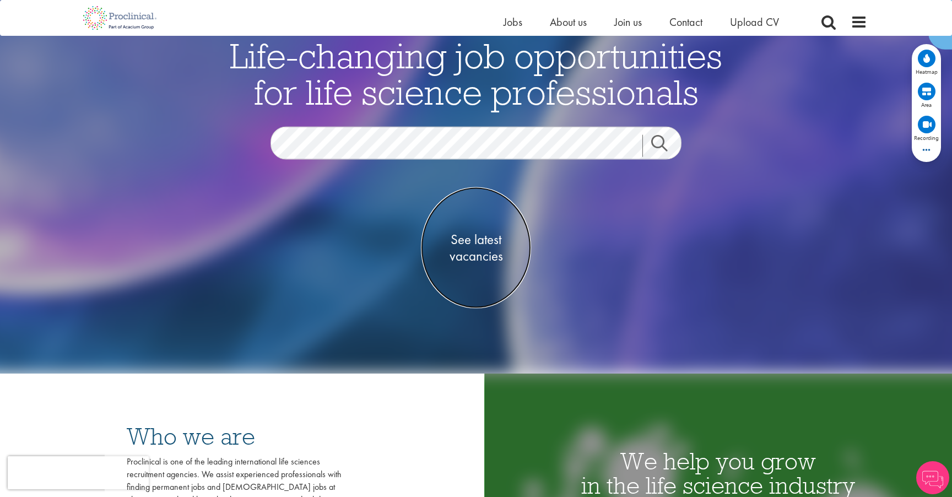
click at [476, 256] on span "See latest vacancies" at bounding box center [476, 247] width 110 height 33
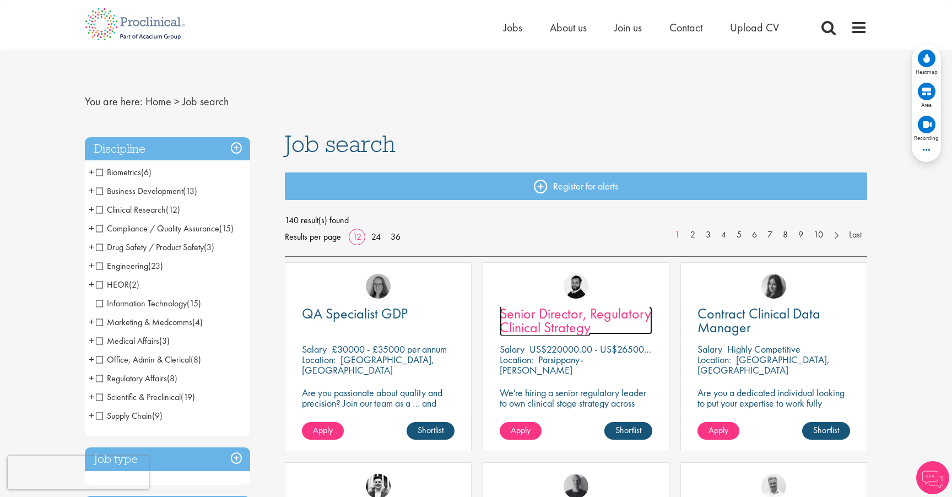
click at [553, 317] on span "Senior Director, Regulatory Clinical Strategy" at bounding box center [575, 320] width 151 height 33
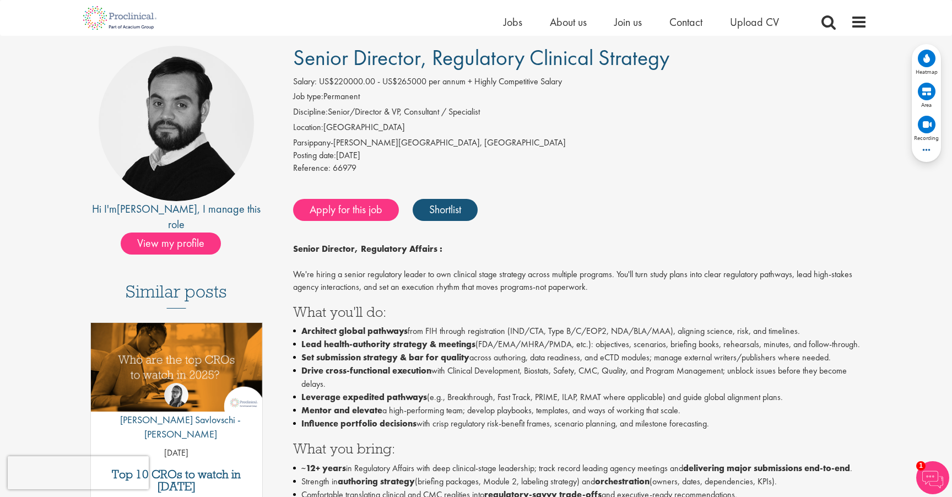
scroll to position [76, 0]
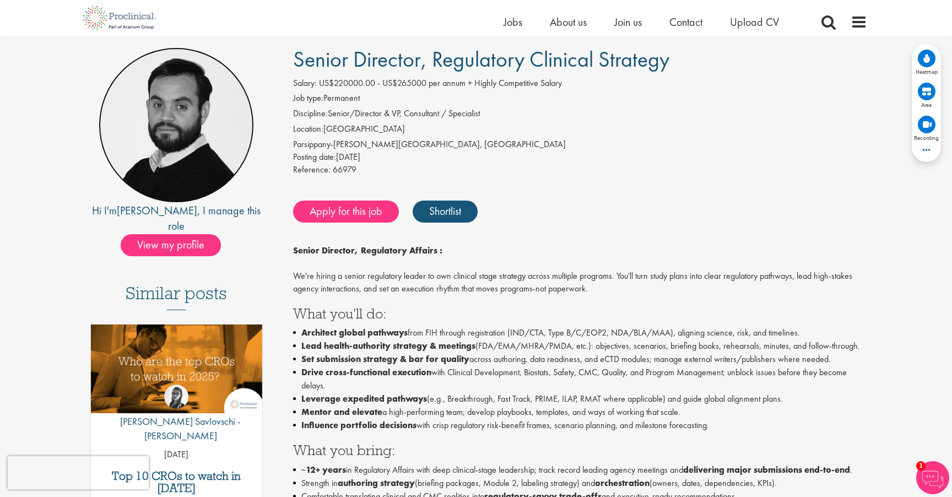
click at [169, 155] on img at bounding box center [176, 124] width 155 height 155
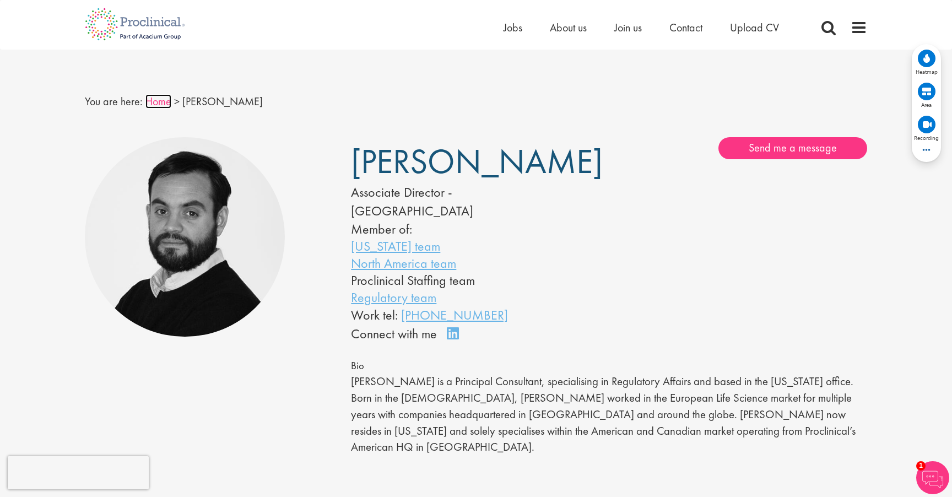
click at [159, 99] on link "Home" at bounding box center [158, 101] width 26 height 14
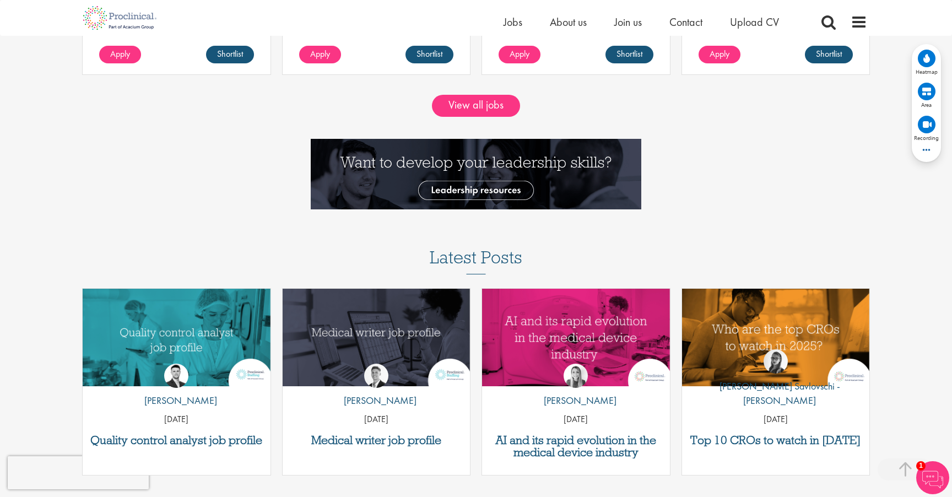
scroll to position [1230, 0]
